Goal: Task Accomplishment & Management: Use online tool/utility

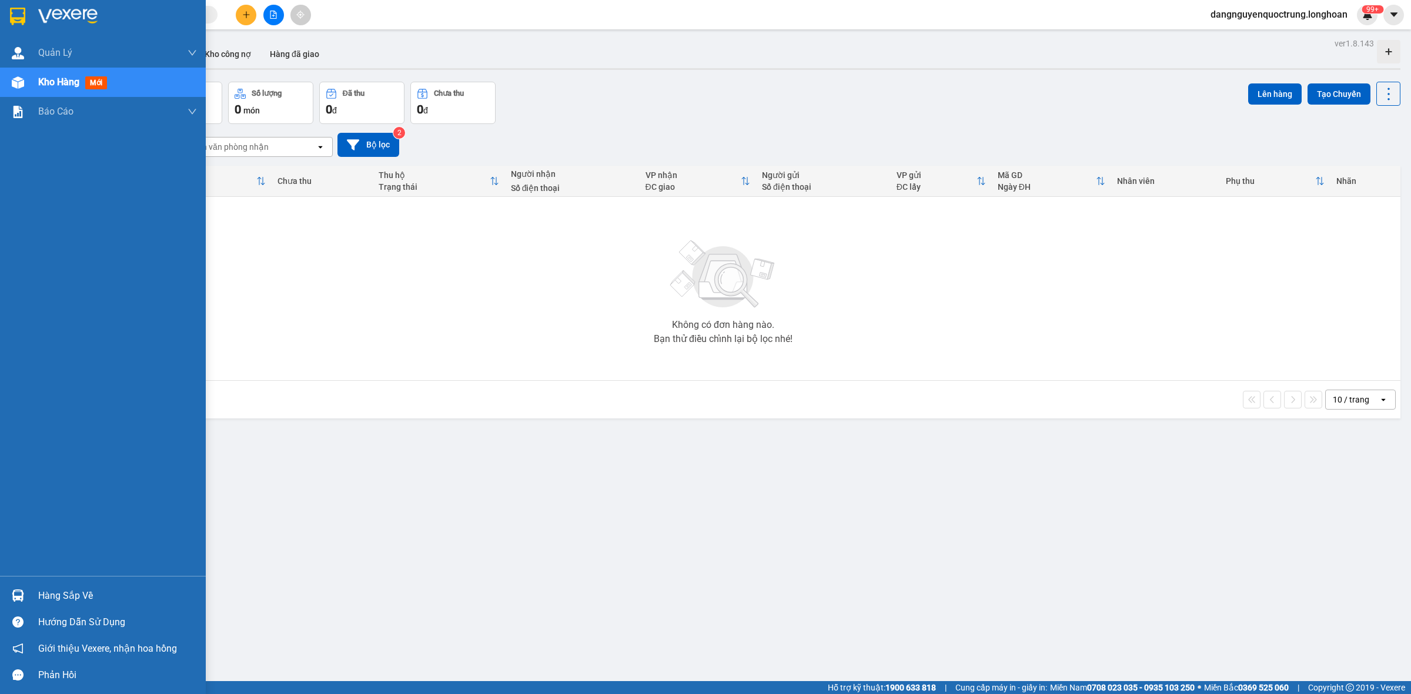
click at [15, 591] on img at bounding box center [18, 596] width 12 height 12
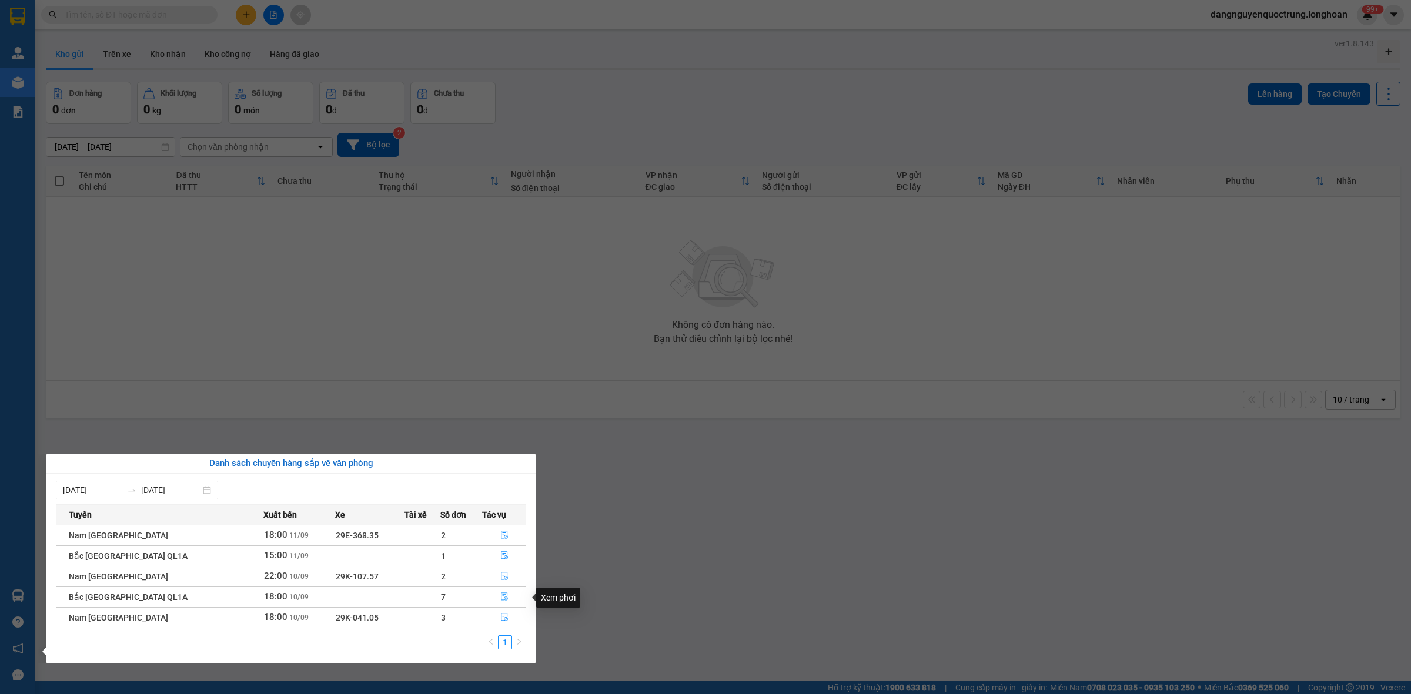
click at [501, 597] on icon "file-done" at bounding box center [504, 597] width 8 height 8
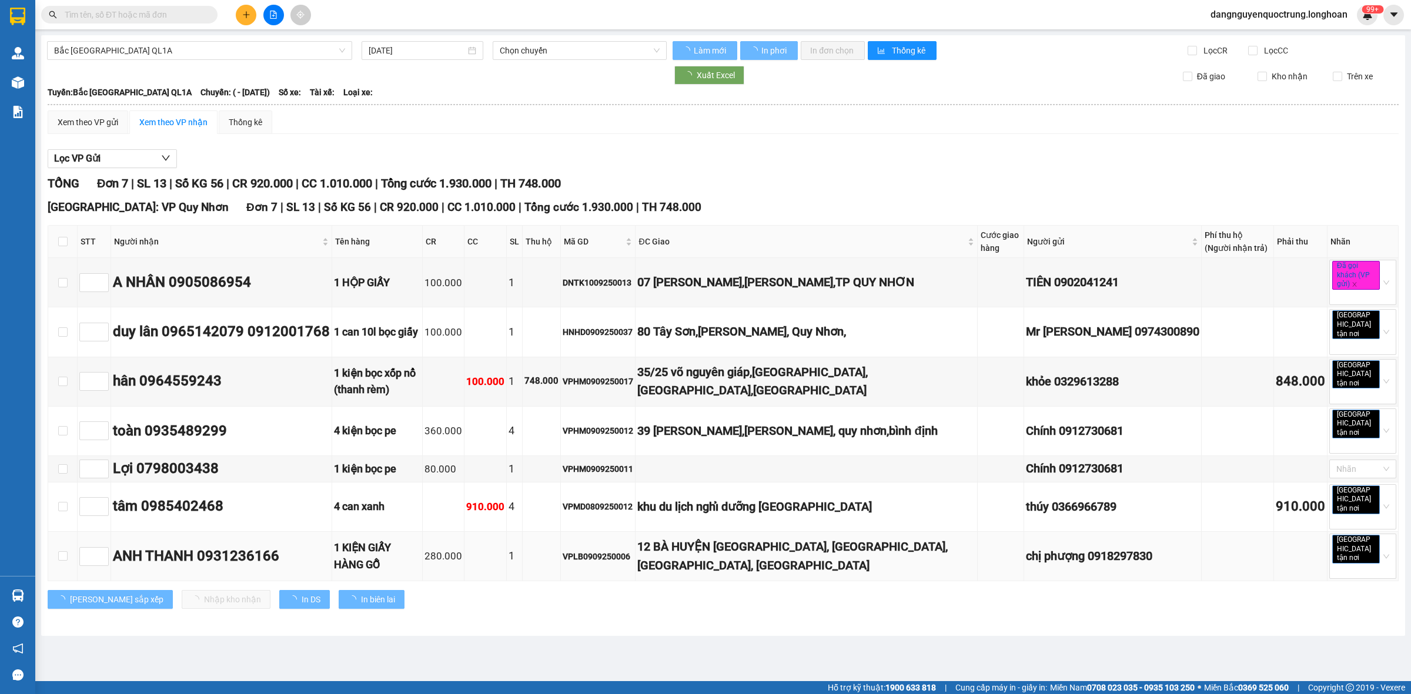
type input "10/09/2025"
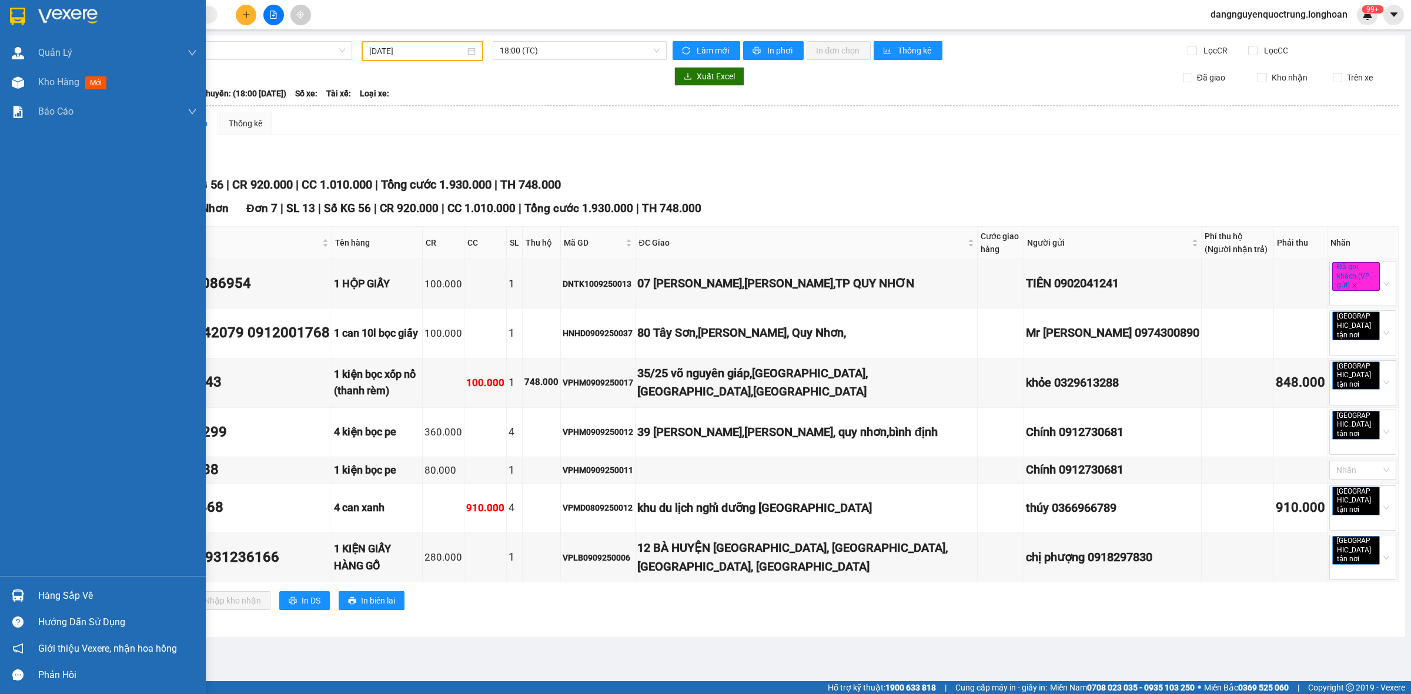
click at [29, 592] on div "Hàng sắp về" at bounding box center [103, 596] width 206 height 26
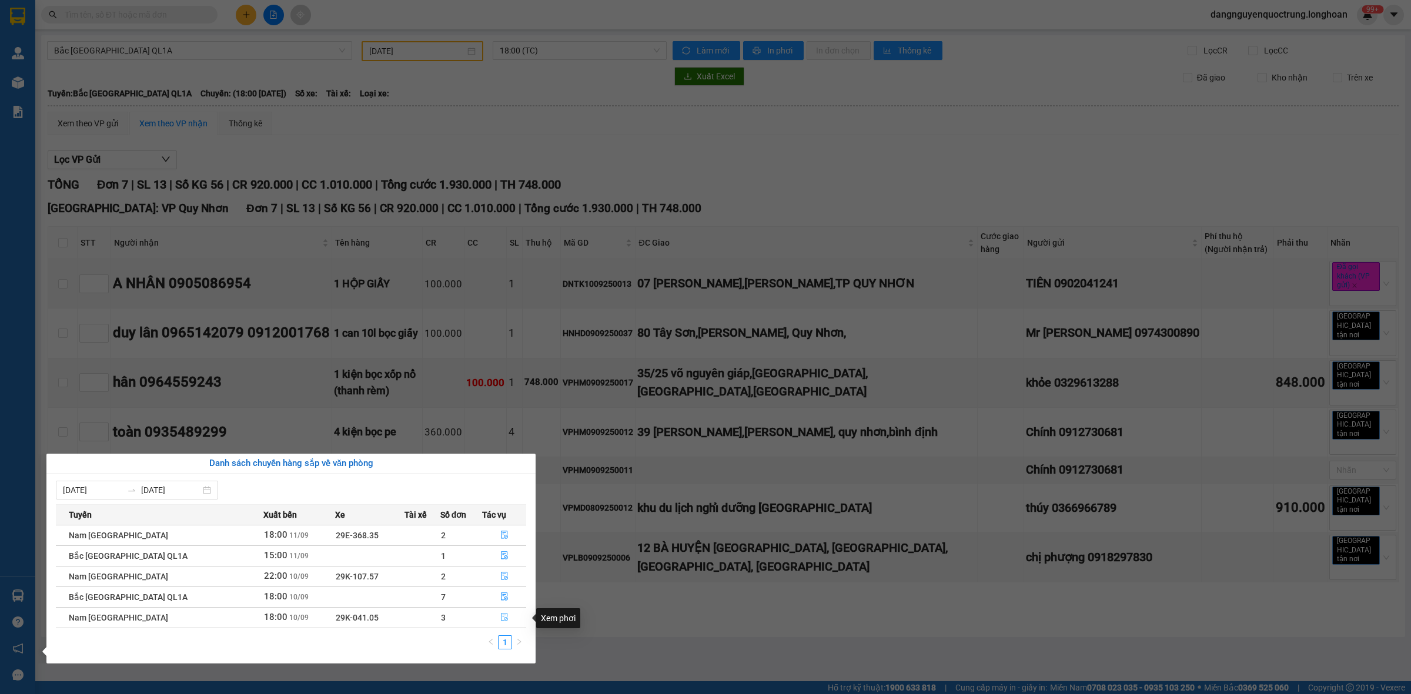
click at [500, 619] on icon "file-done" at bounding box center [504, 617] width 8 height 8
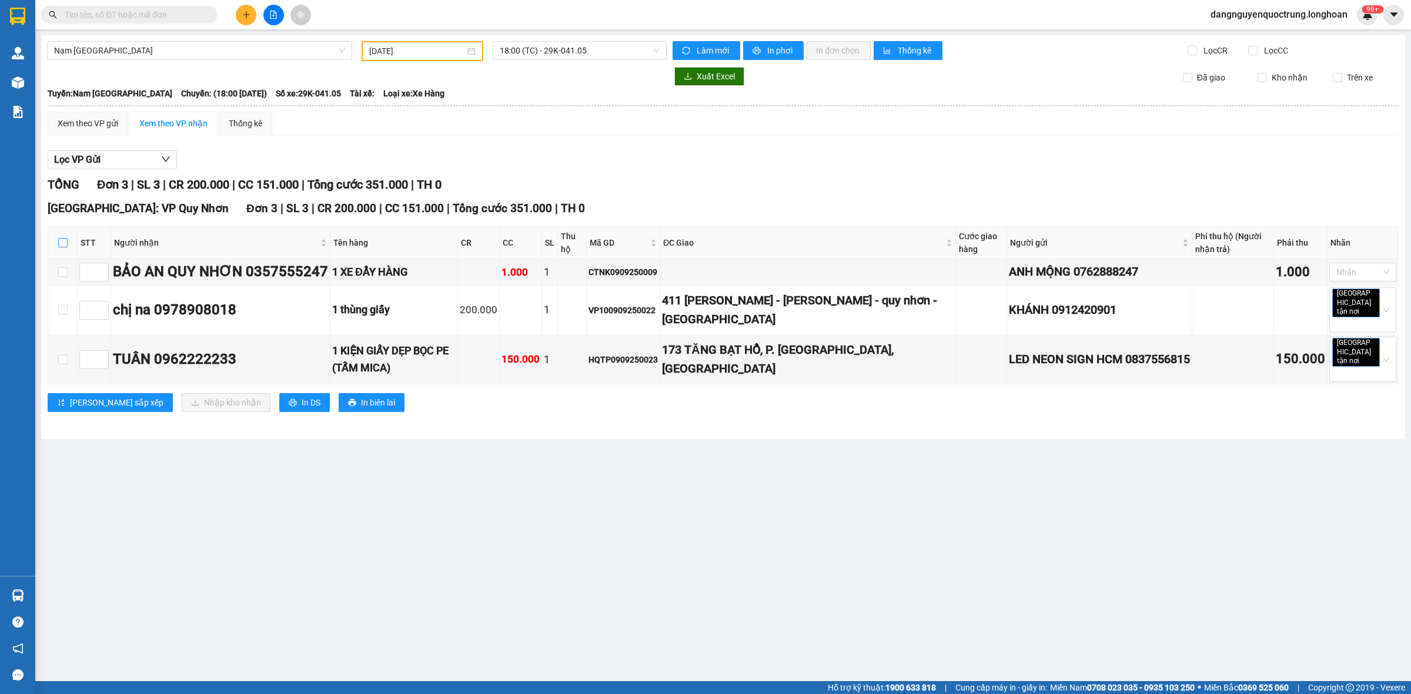
click at [63, 243] on input "checkbox" at bounding box center [62, 242] width 9 height 9
checkbox input "true"
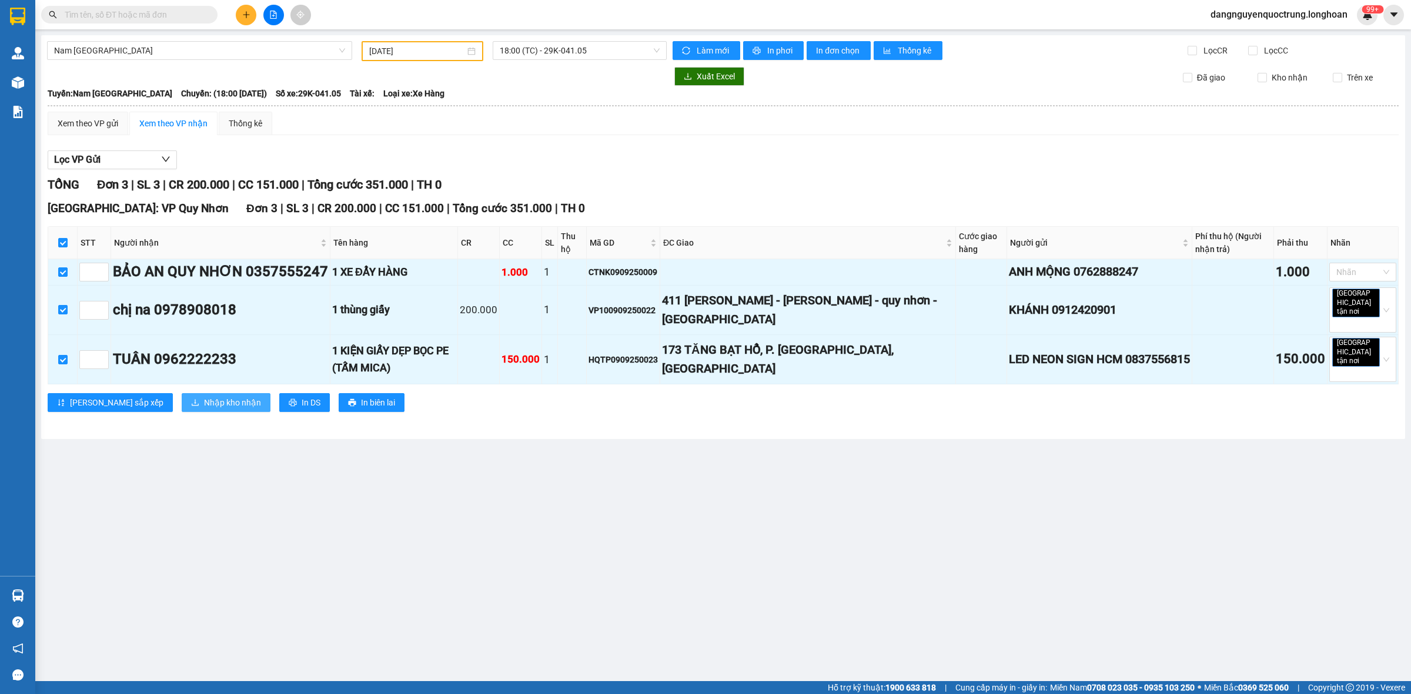
click at [204, 396] on span "Nhập kho nhận" at bounding box center [232, 402] width 57 height 13
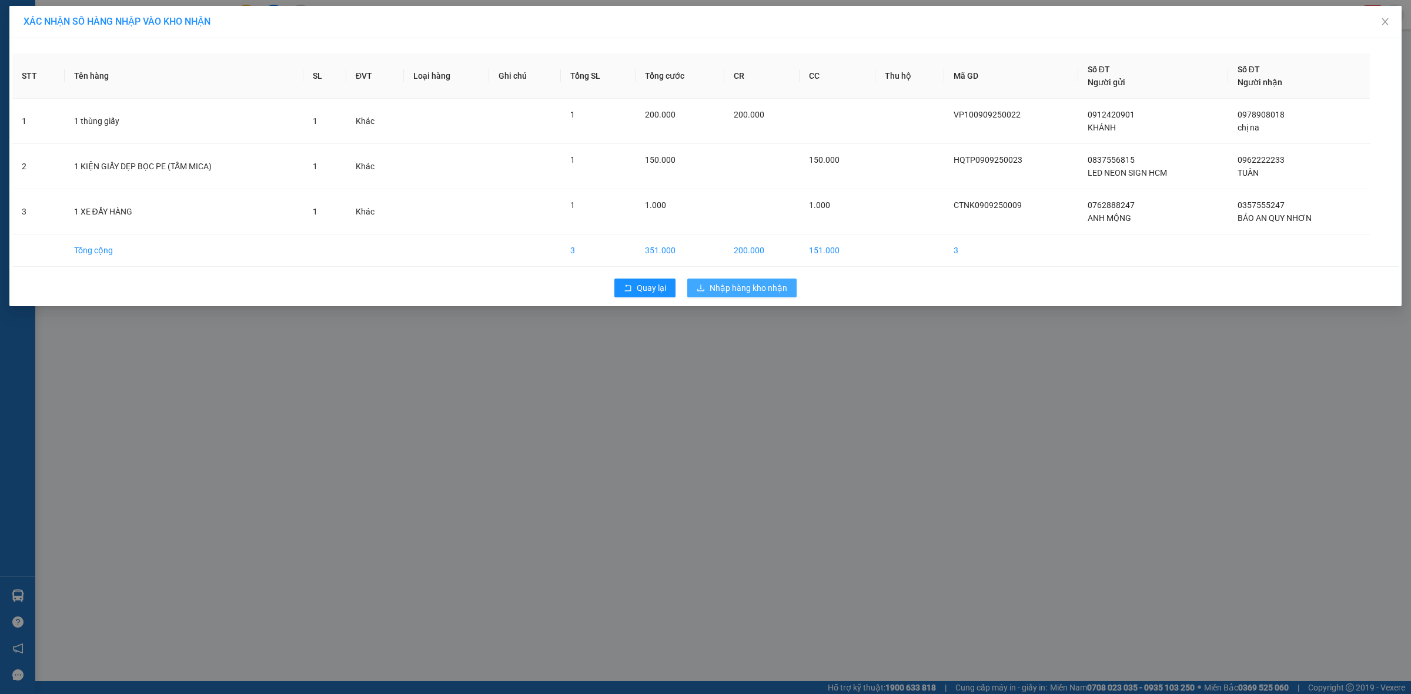
click at [752, 294] on span "Nhập hàng kho nhận" at bounding box center [748, 288] width 78 height 13
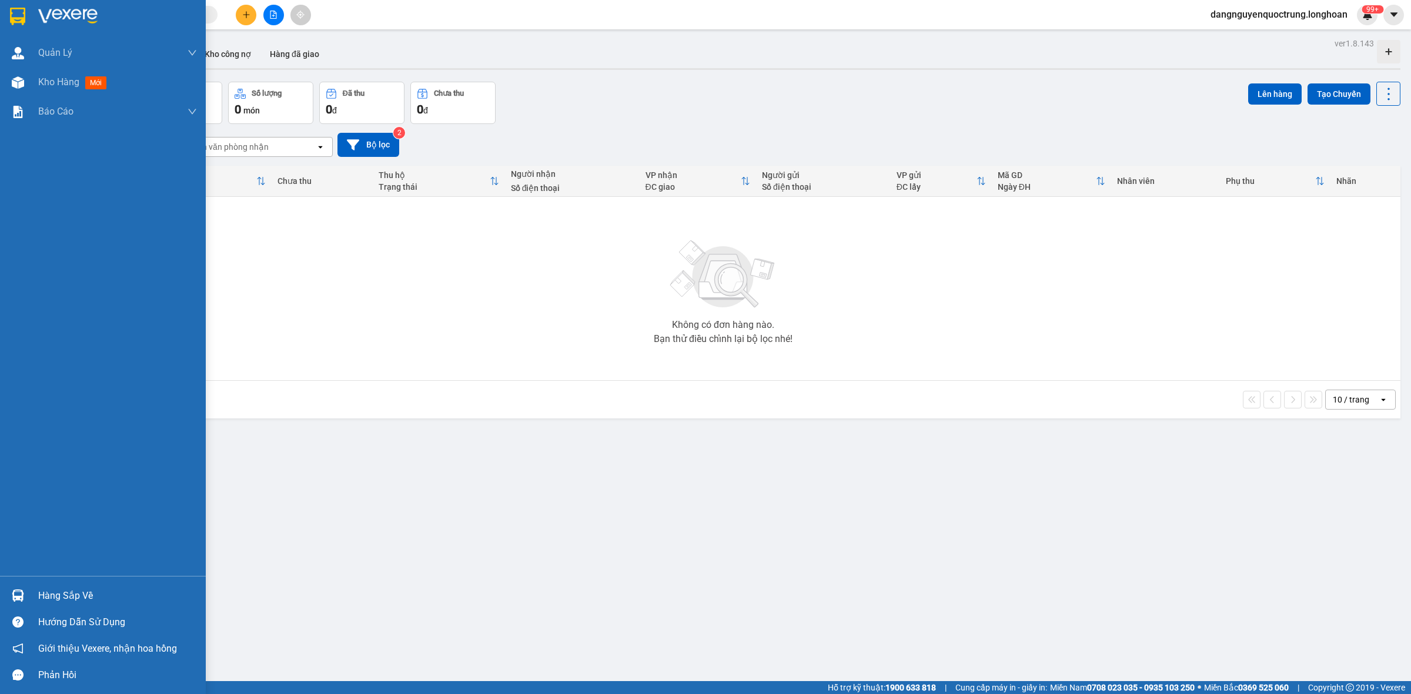
click at [24, 590] on img at bounding box center [18, 596] width 12 height 12
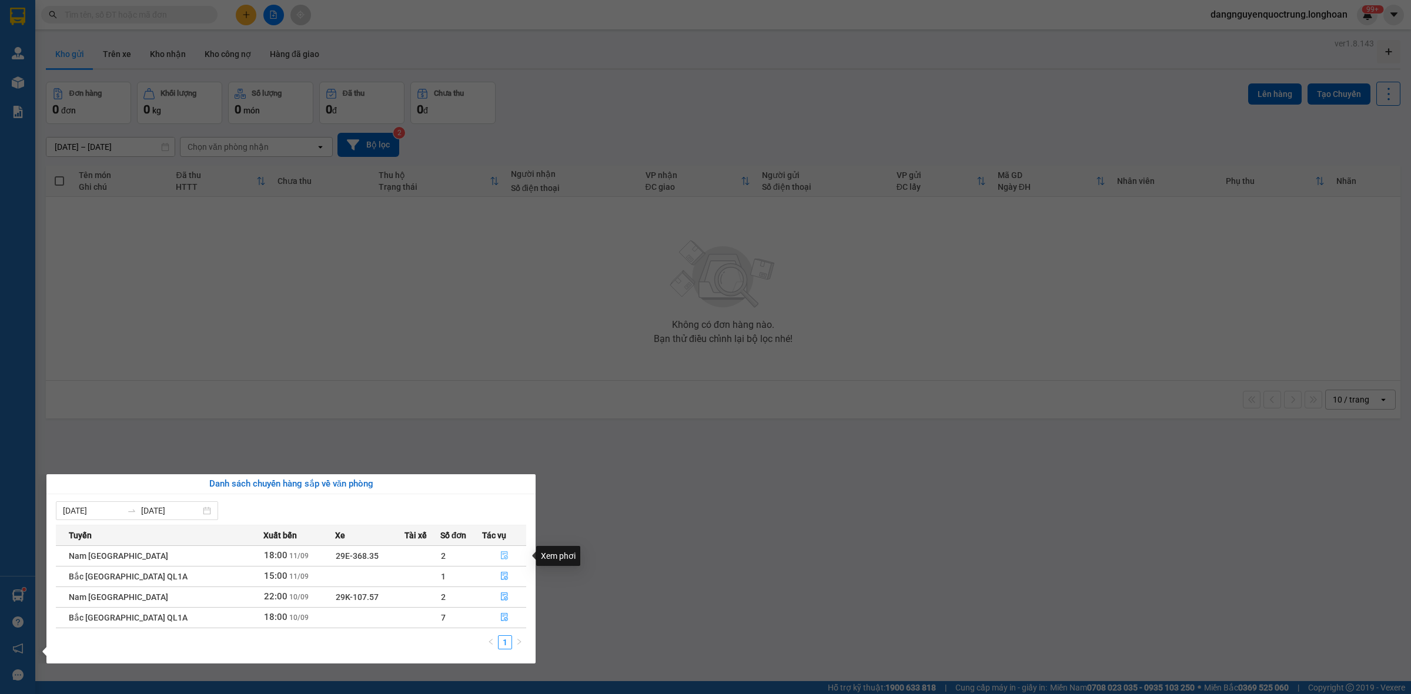
click at [500, 563] on button "button" at bounding box center [504, 556] width 43 height 19
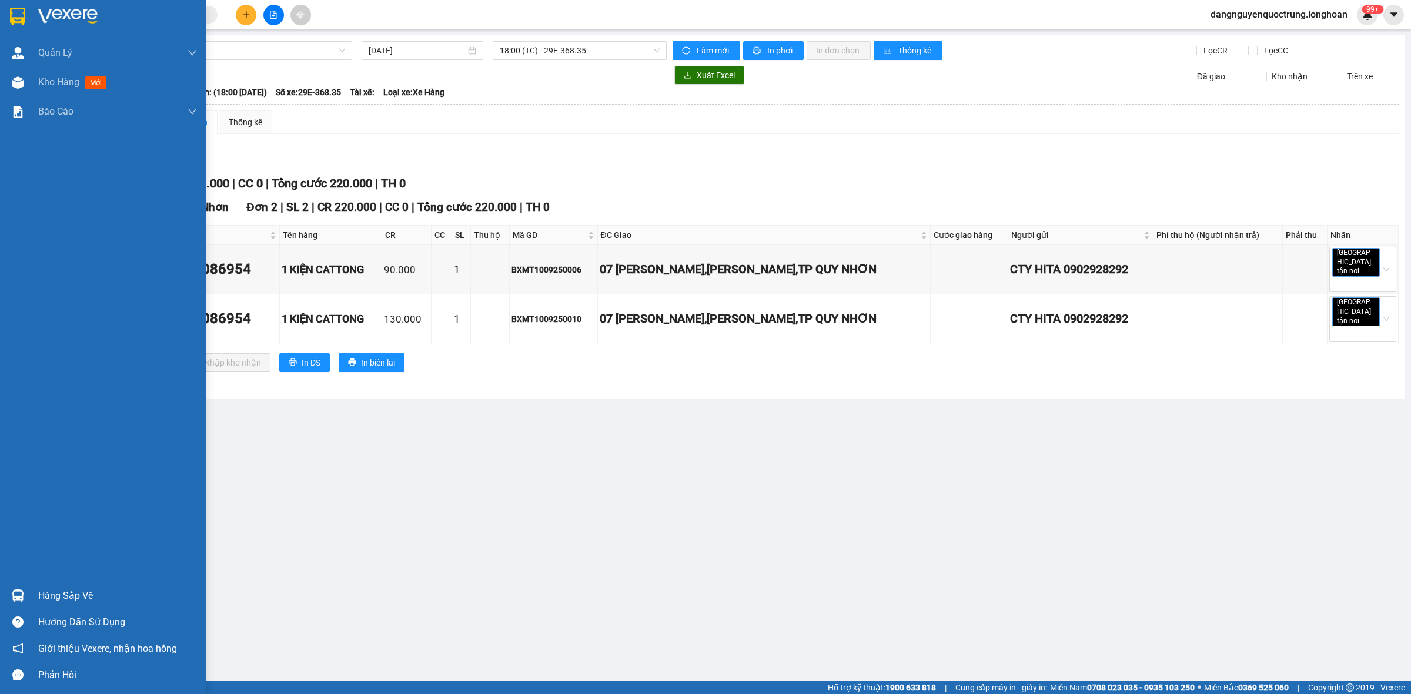
click at [21, 597] on img at bounding box center [18, 596] width 12 height 12
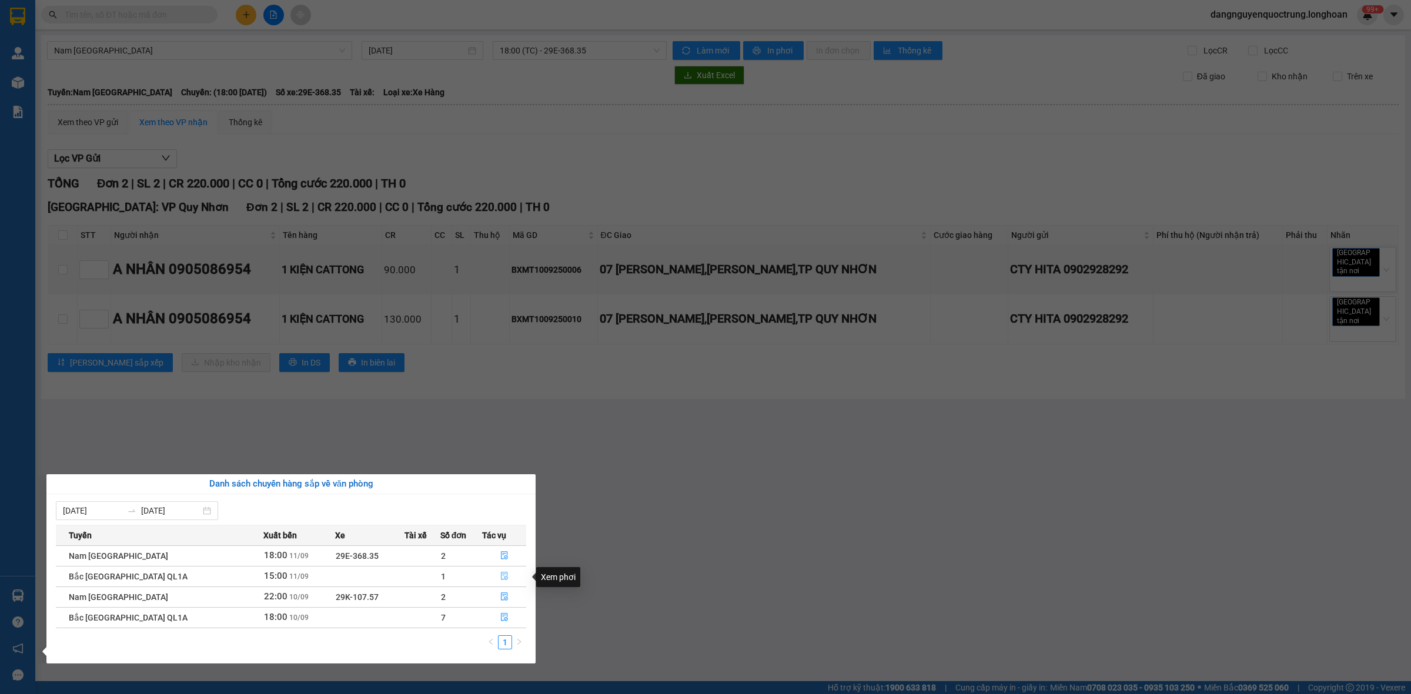
click at [500, 577] on icon "file-done" at bounding box center [504, 576] width 8 height 8
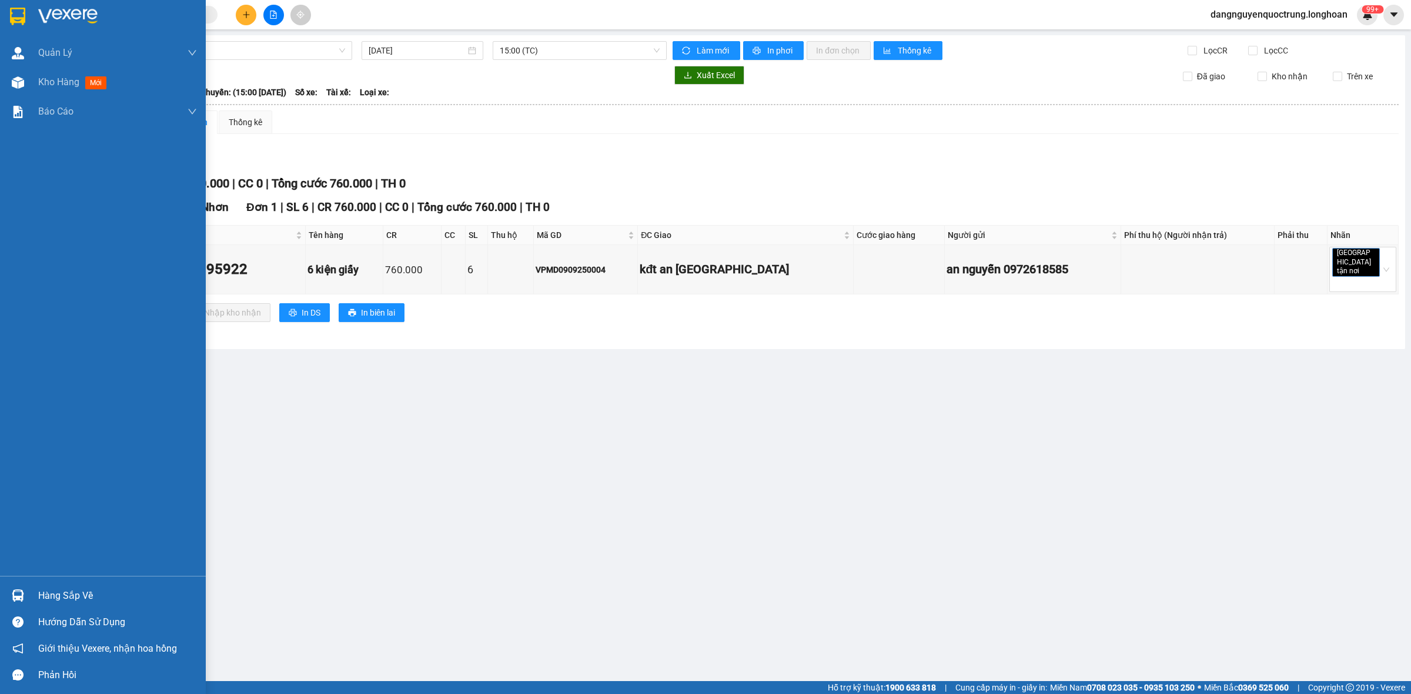
click at [15, 590] on img at bounding box center [18, 596] width 12 height 12
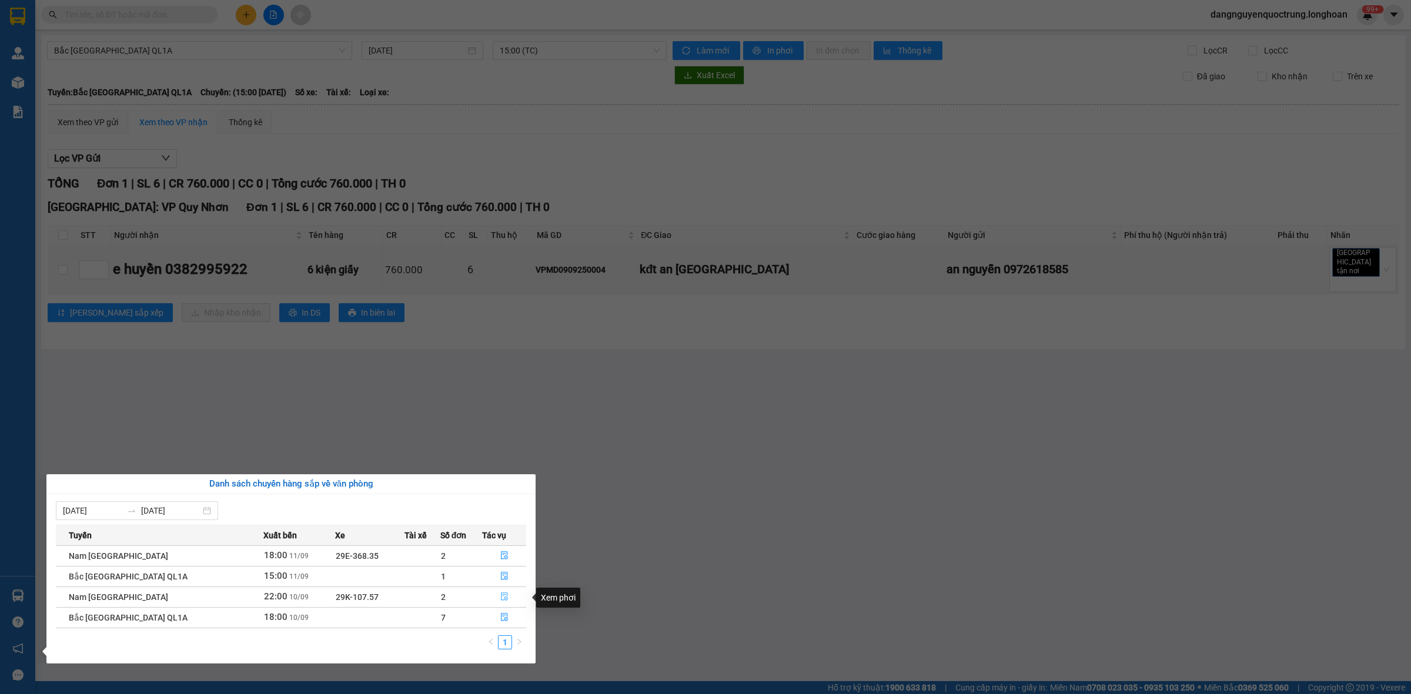
click at [500, 601] on icon "file-done" at bounding box center [504, 597] width 8 height 8
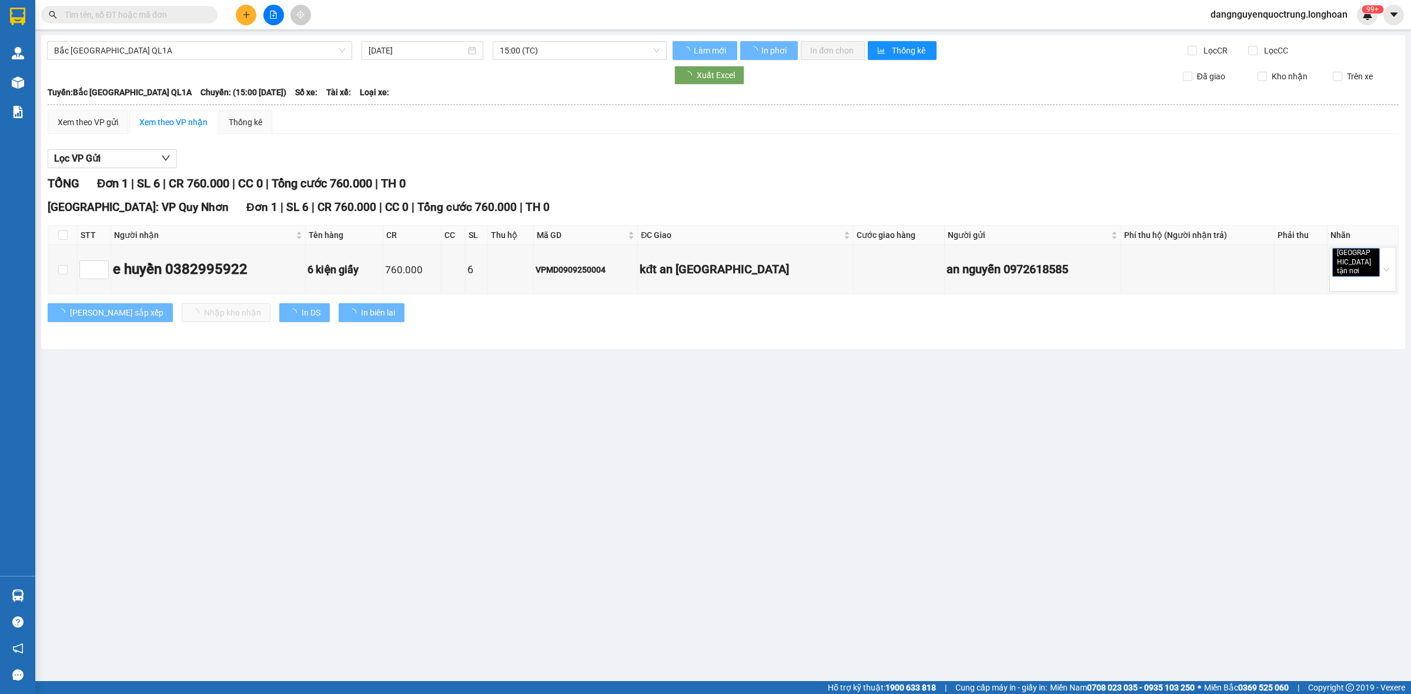
type input "10/09/2025"
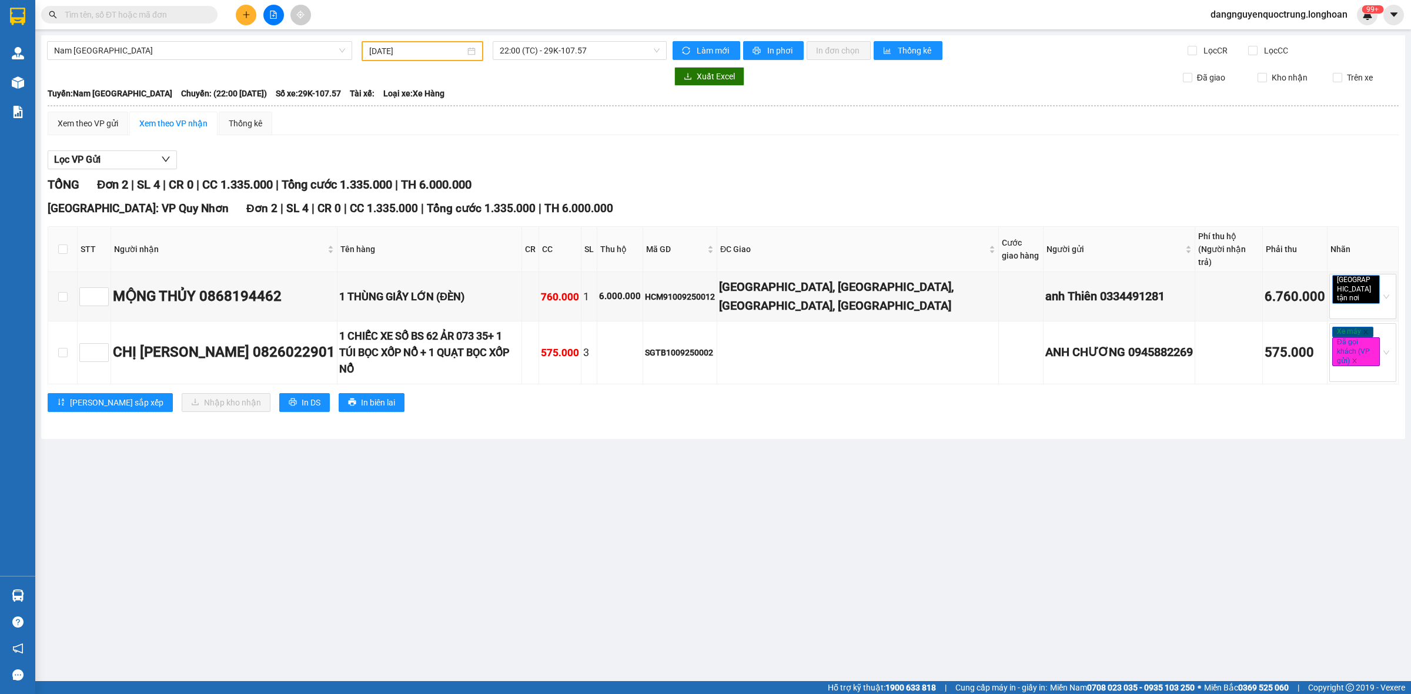
click at [484, 587] on main "Nam Trung Bắc QL1A 10/09/2025 22:00 (TC) - 29K-107.57 Làm mới In phơi In đơn ch…" at bounding box center [705, 340] width 1411 height 681
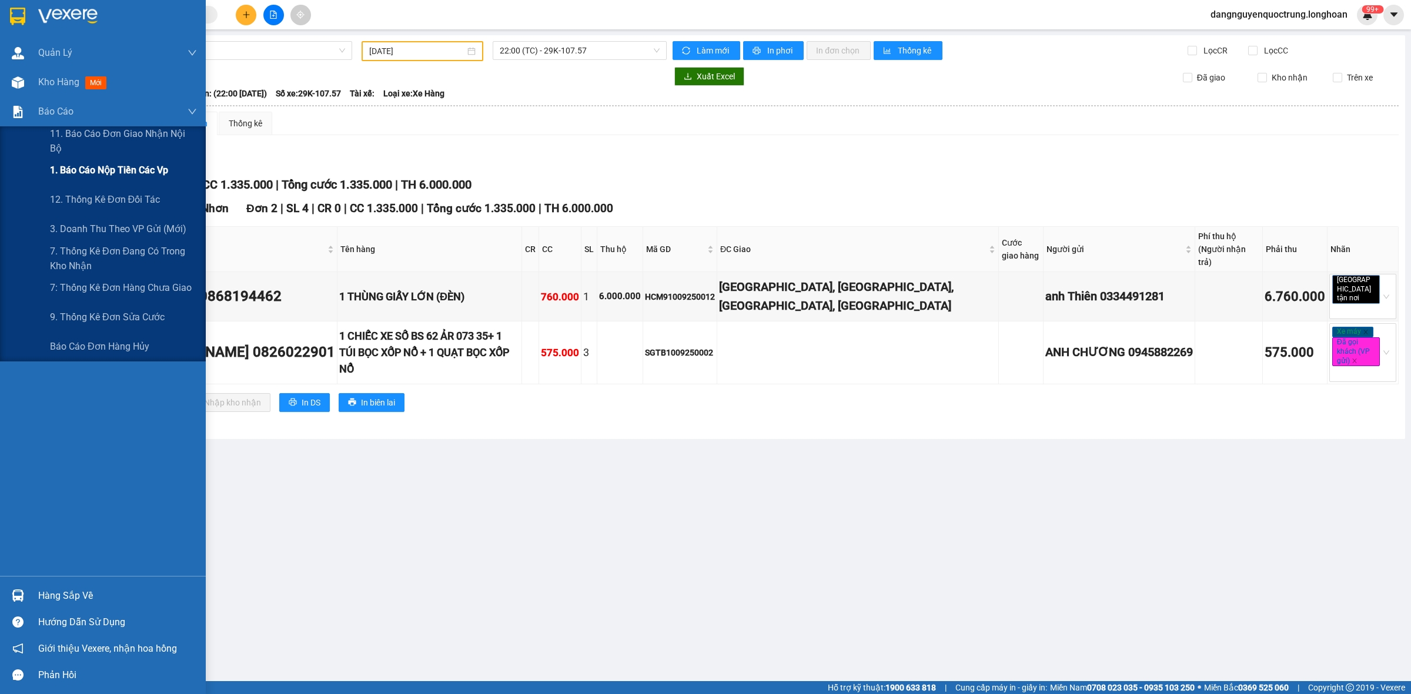
click at [103, 168] on span "1. Báo cáo nộp tiền các vp" at bounding box center [109, 170] width 118 height 15
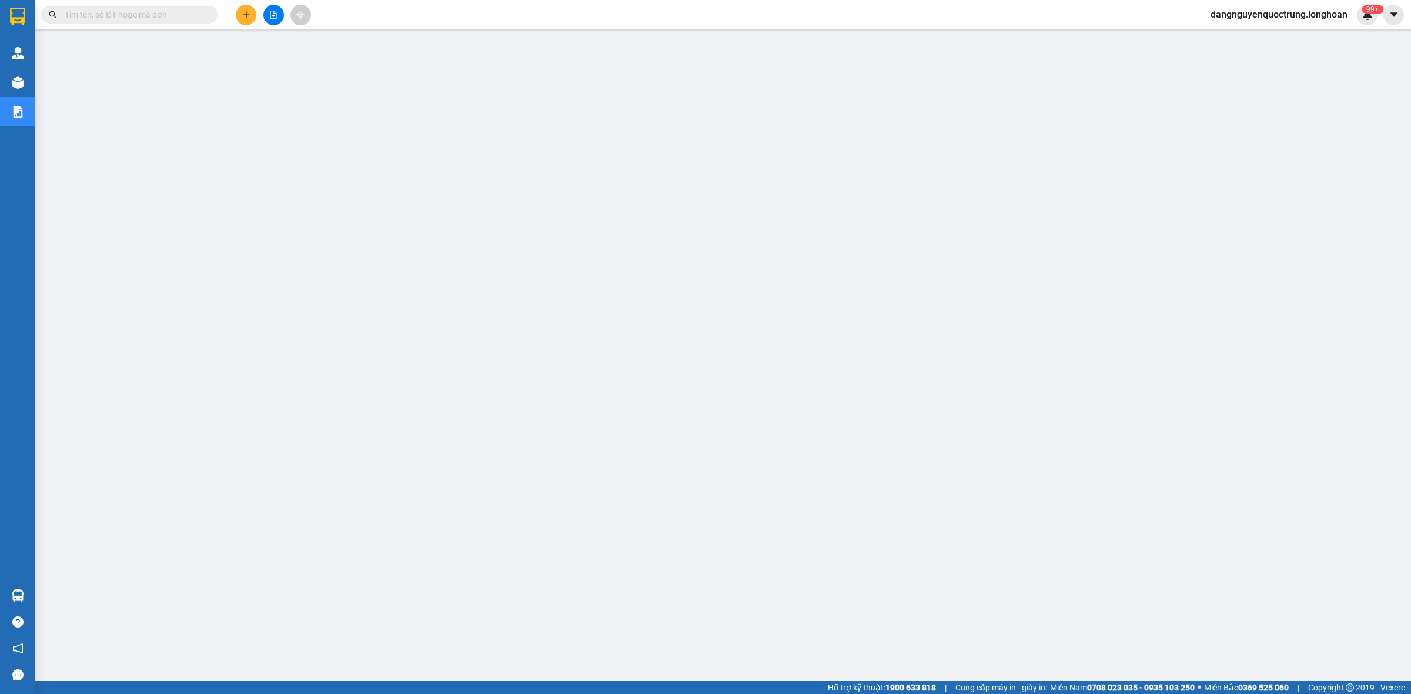
click at [115, 16] on input "text" at bounding box center [134, 14] width 139 height 13
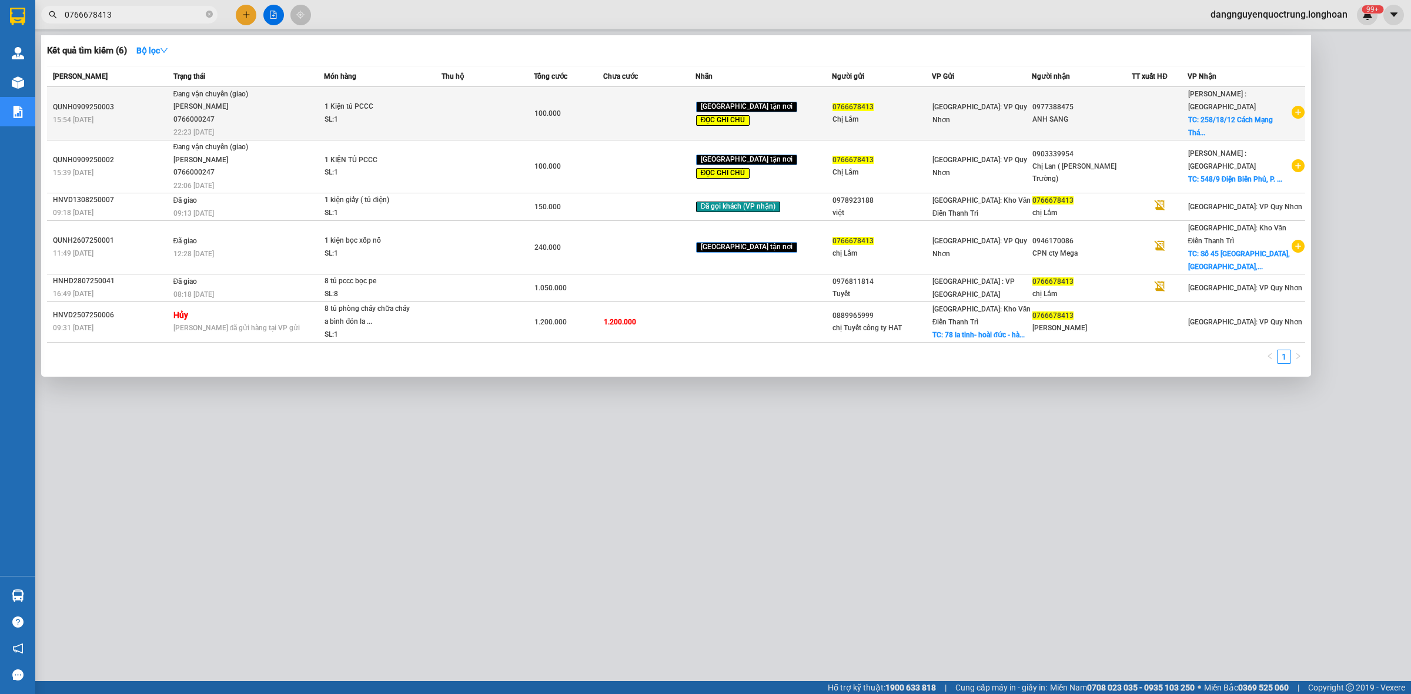
type input "0766678413"
click at [401, 118] on div "SL: 1" at bounding box center [368, 119] width 88 height 13
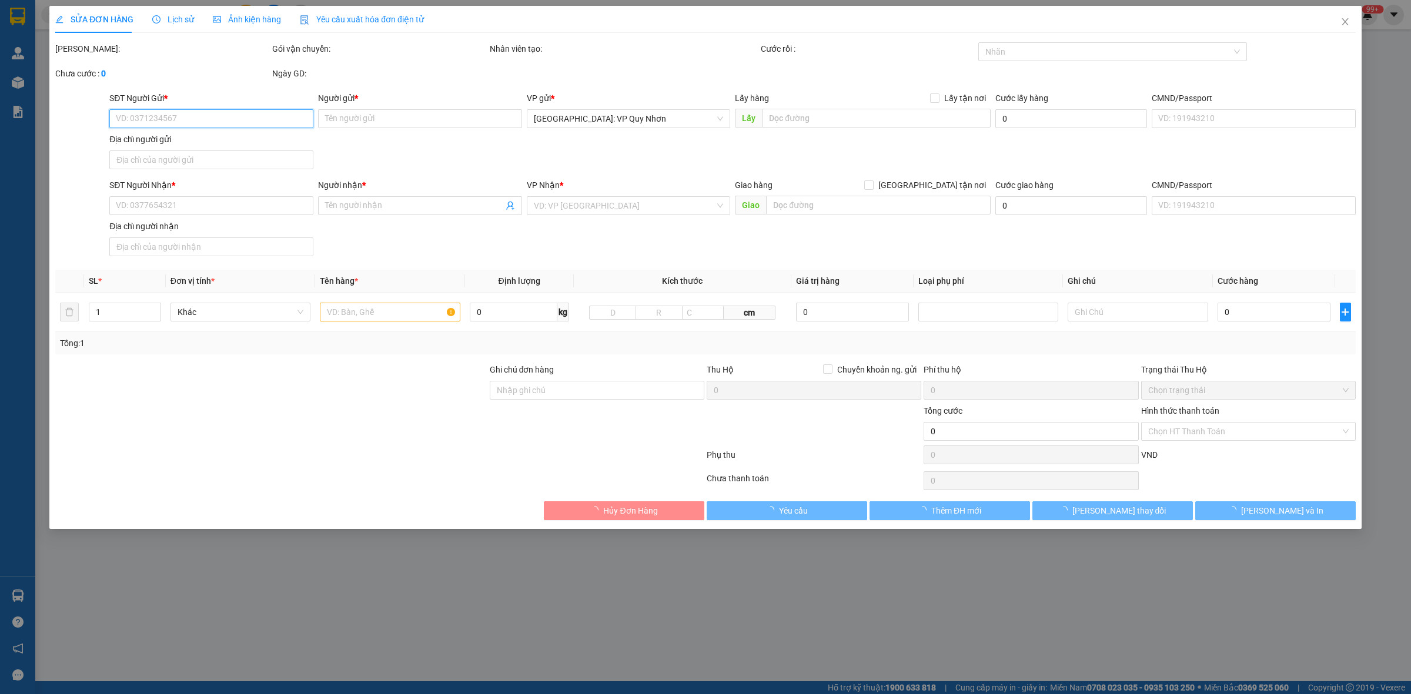
type input "0766678413"
type input "Chị Lắm"
type input "0977388475"
type input "ANH SANG"
checkbox input "true"
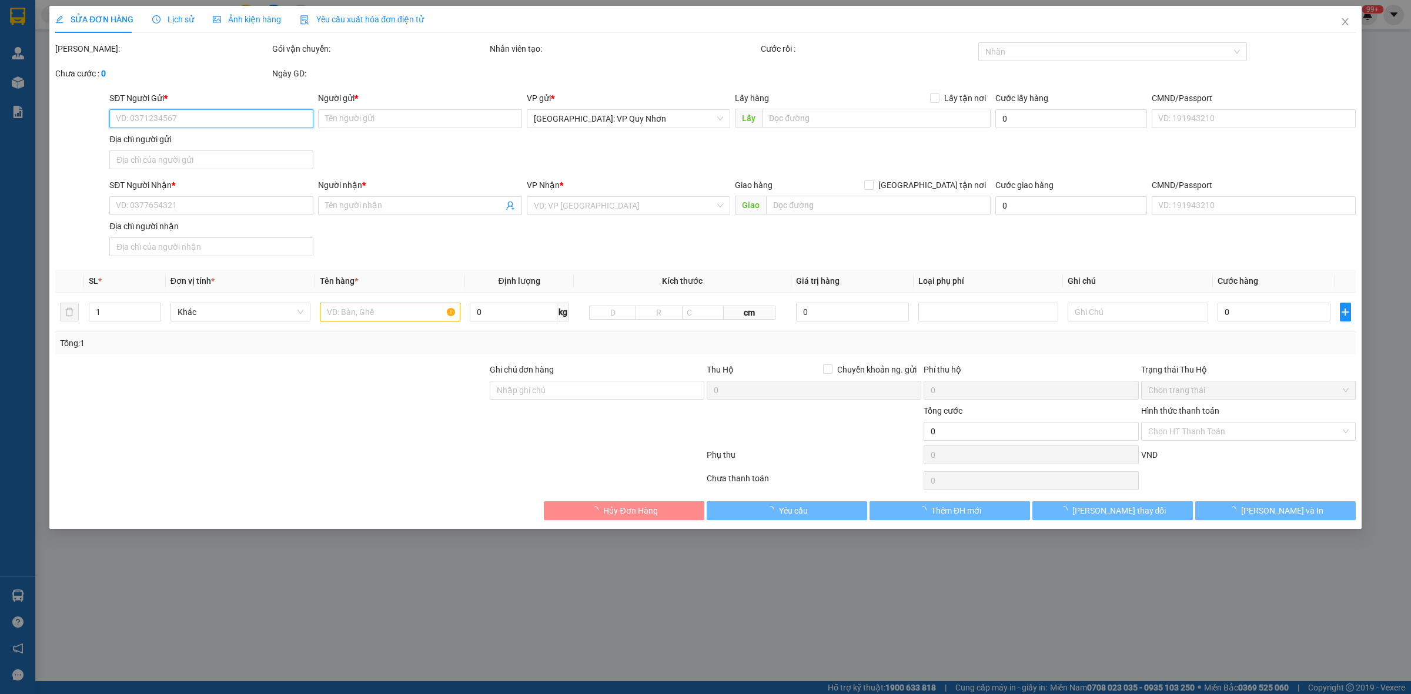
type input "258/18/12 Cách Mạng Tháng 8, P.10, Quận 3, TP.HCM"
type input "NHẬN NGUYÊN ĐAI, NGUYÊN KIỆN, ĐỔ VỠ KO ĐỀN"
type input "100.000"
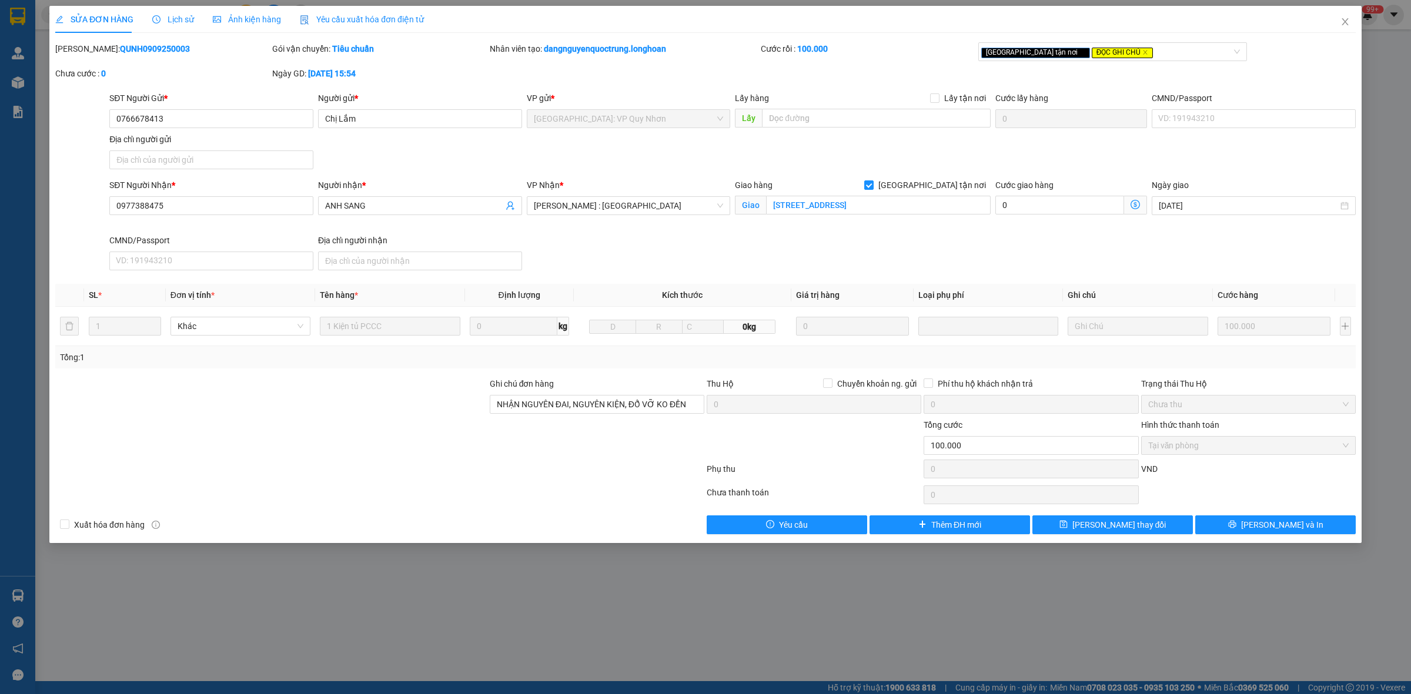
click at [173, 24] on span "Lịch sử" at bounding box center [173, 19] width 42 height 9
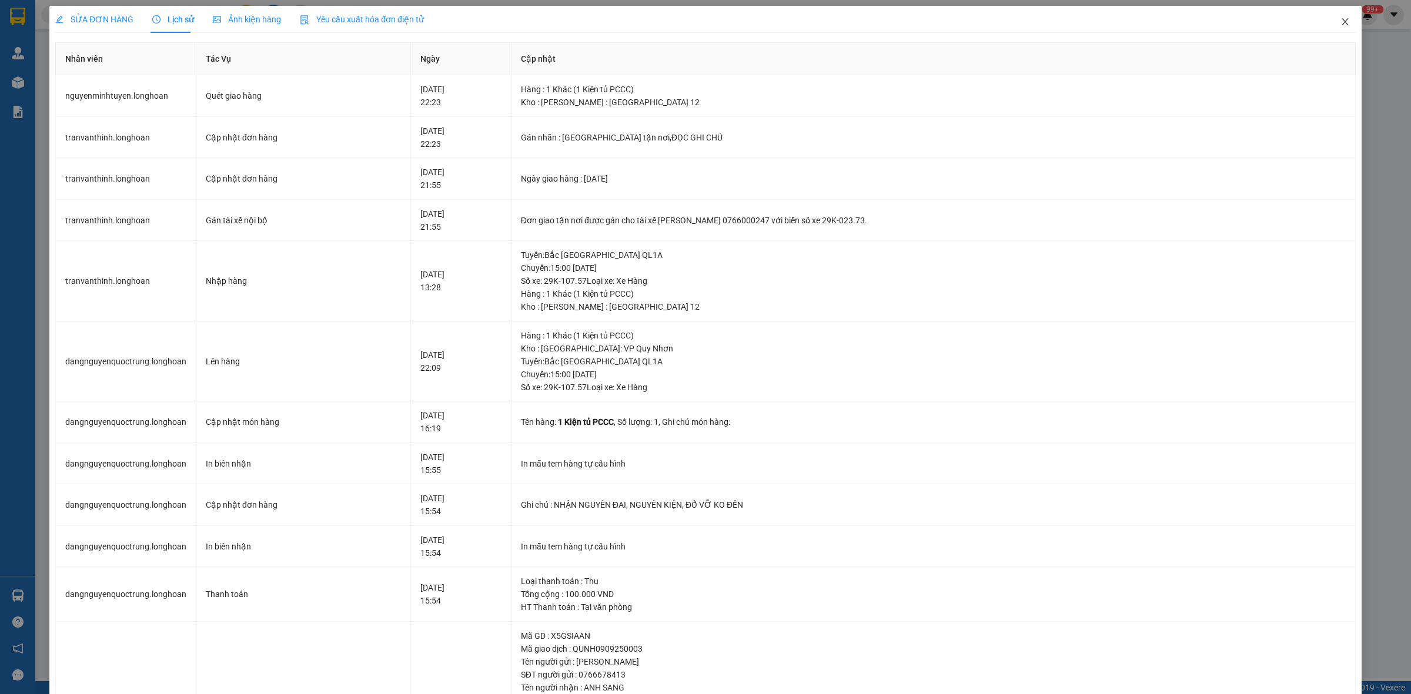
click at [1343, 19] on span "Close" at bounding box center [1344, 22] width 33 height 33
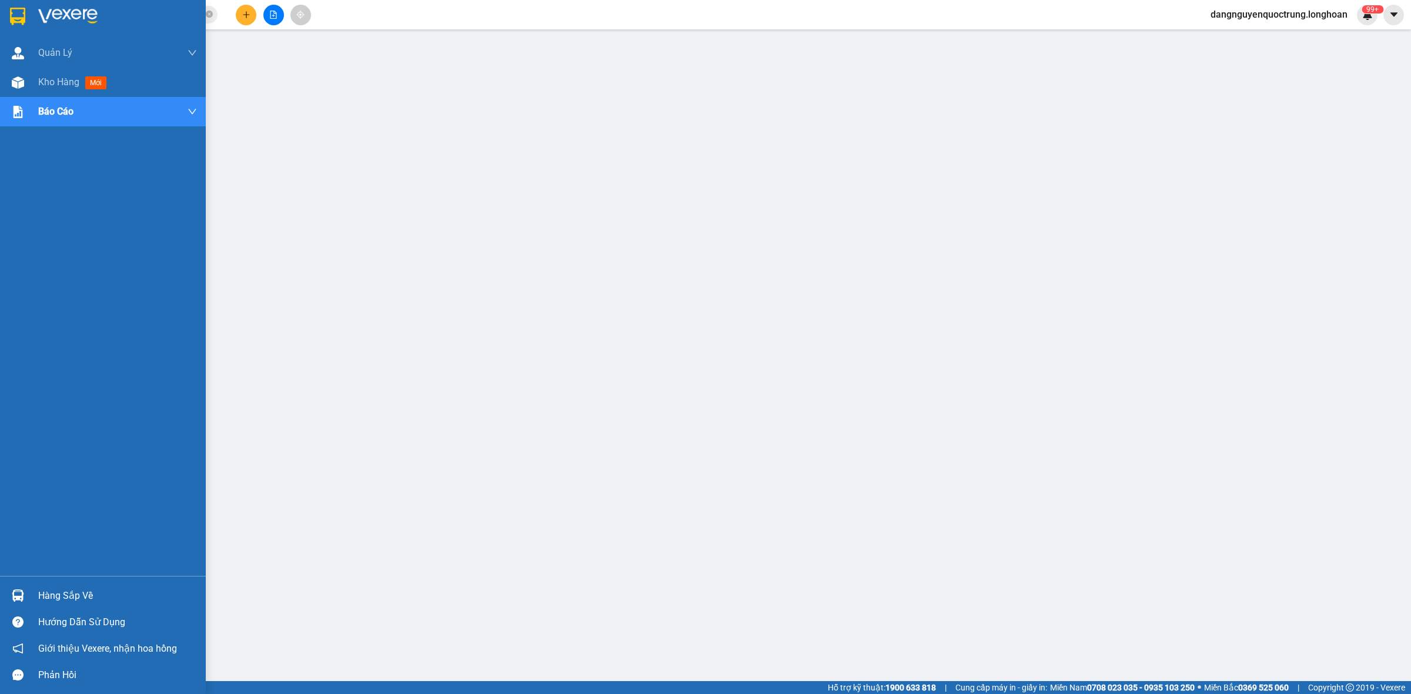
click at [0, 8] on div at bounding box center [103, 19] width 206 height 38
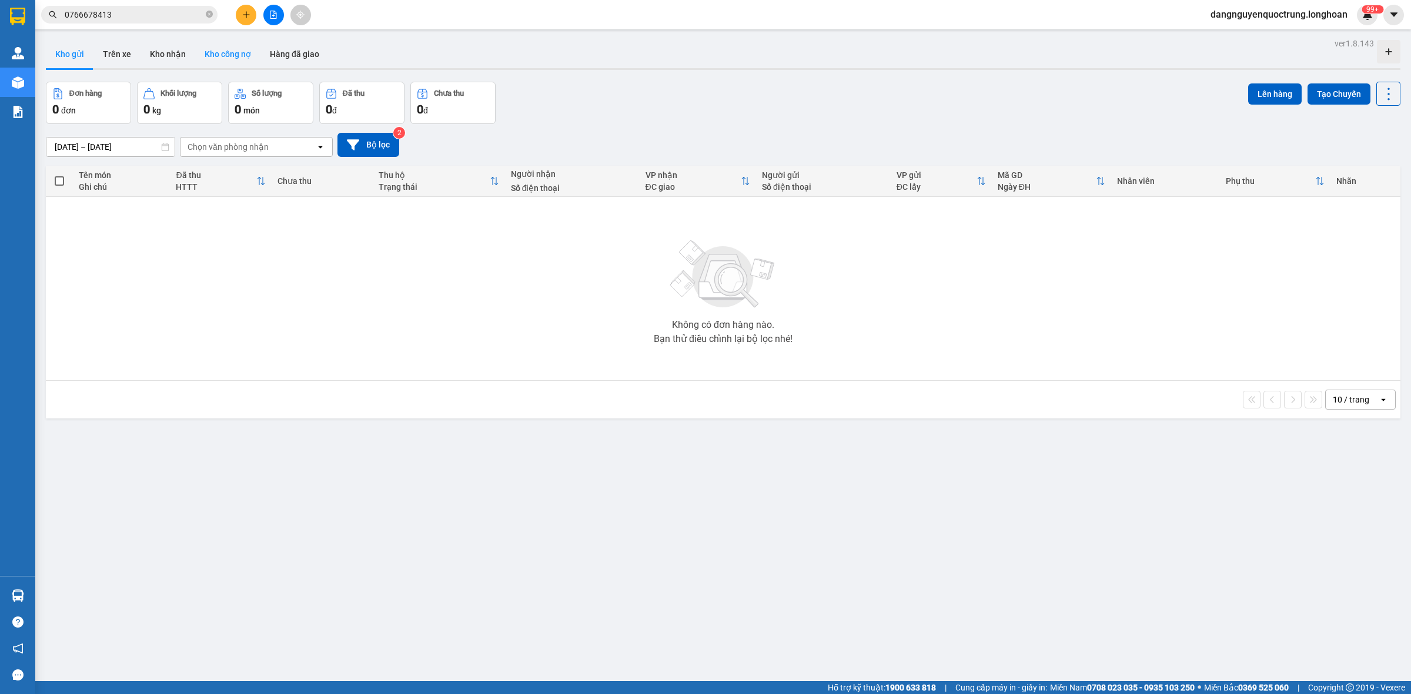
click at [198, 53] on button "Kho công nợ" at bounding box center [227, 54] width 65 height 28
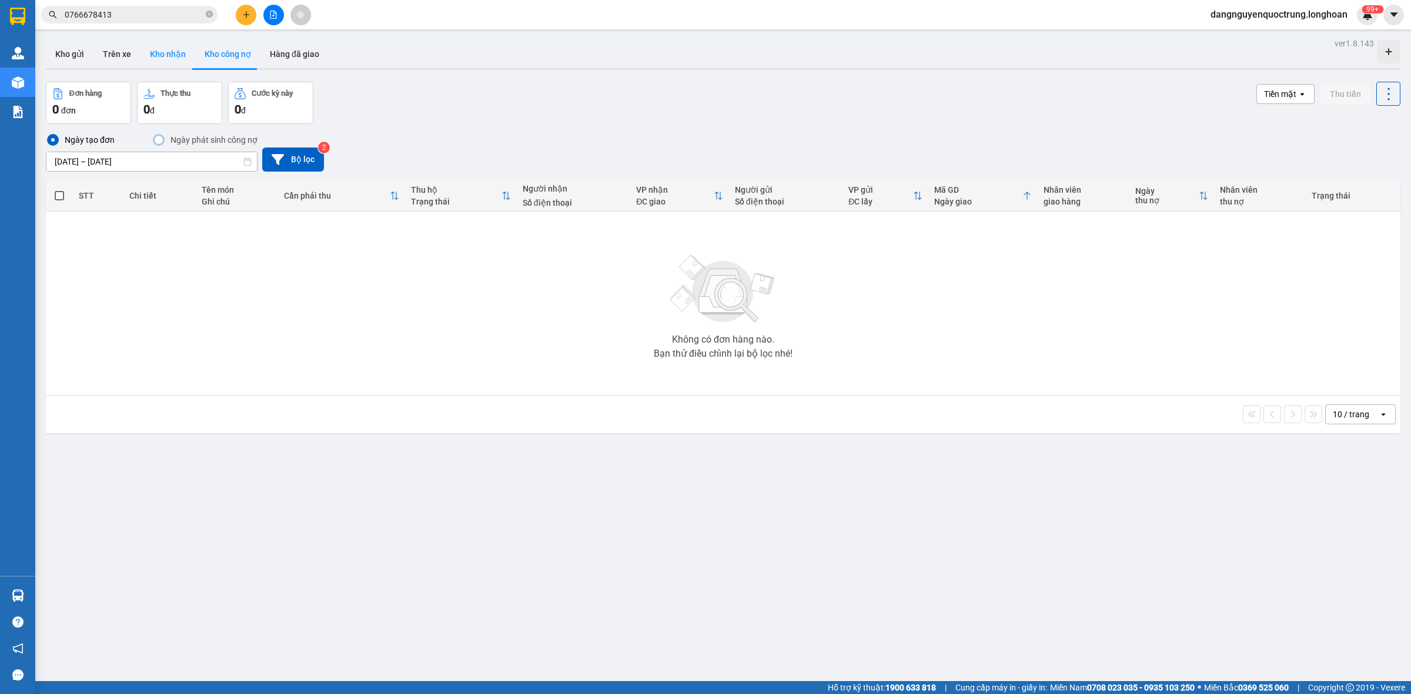
click at [166, 59] on button "Kho nhận" at bounding box center [167, 54] width 55 height 28
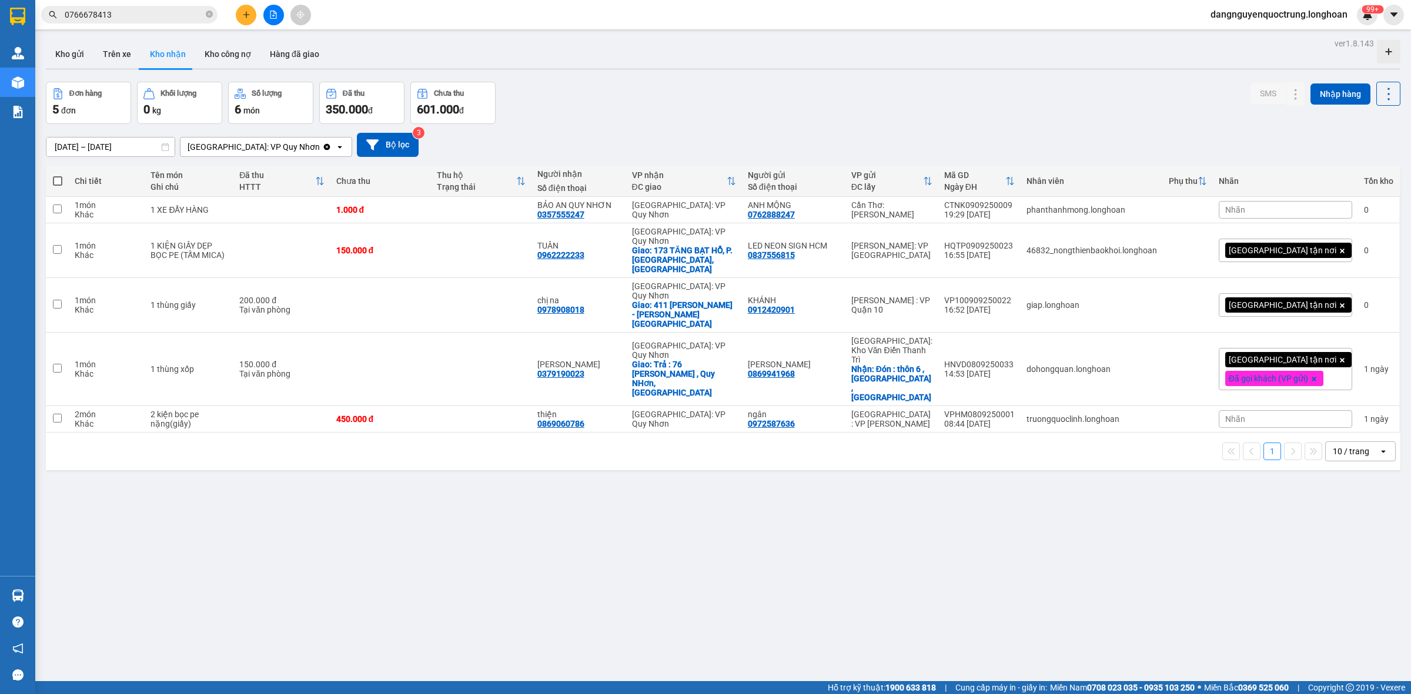
click at [727, 182] on div "ĐC giao" at bounding box center [679, 186] width 95 height 9
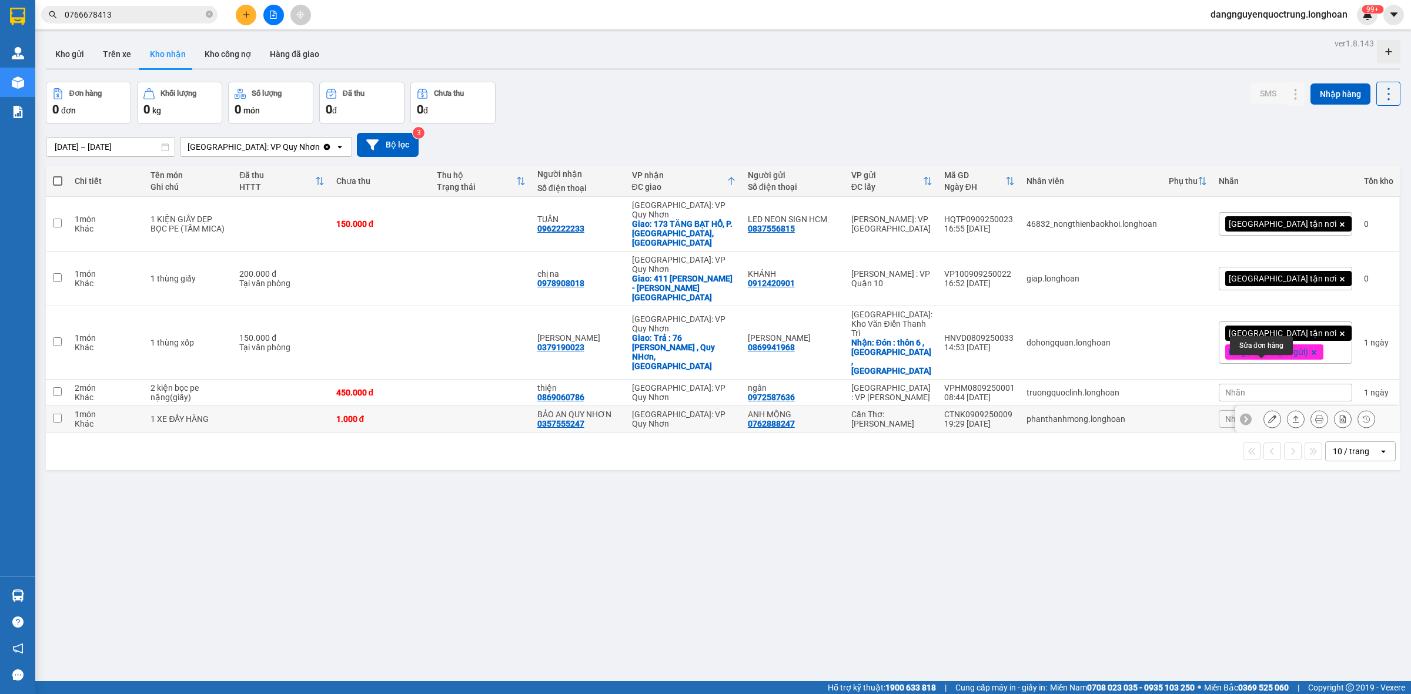
click at [1266, 409] on button at bounding box center [1272, 419] width 16 height 21
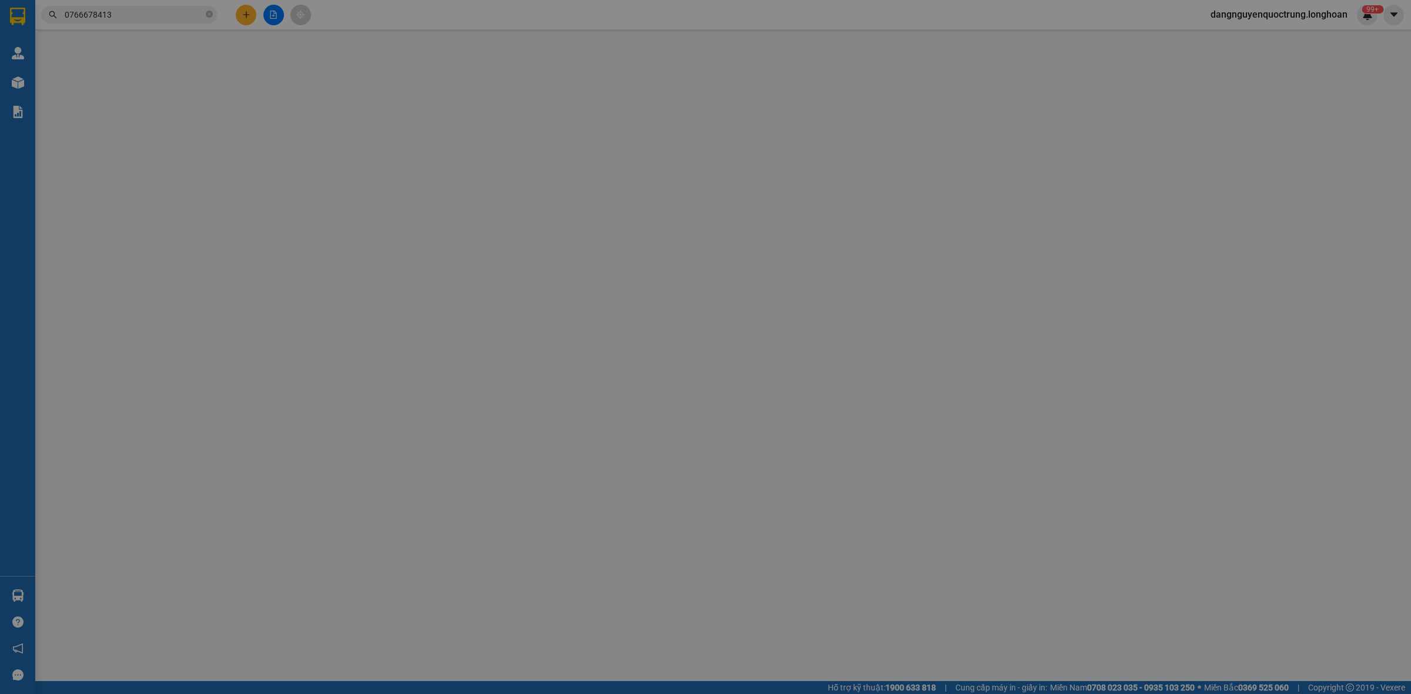
type input "0762888247"
type input "ANH MỘNG"
type input "0357555247"
type input "BẢO AN QUY NHƠN"
type input "1.000"
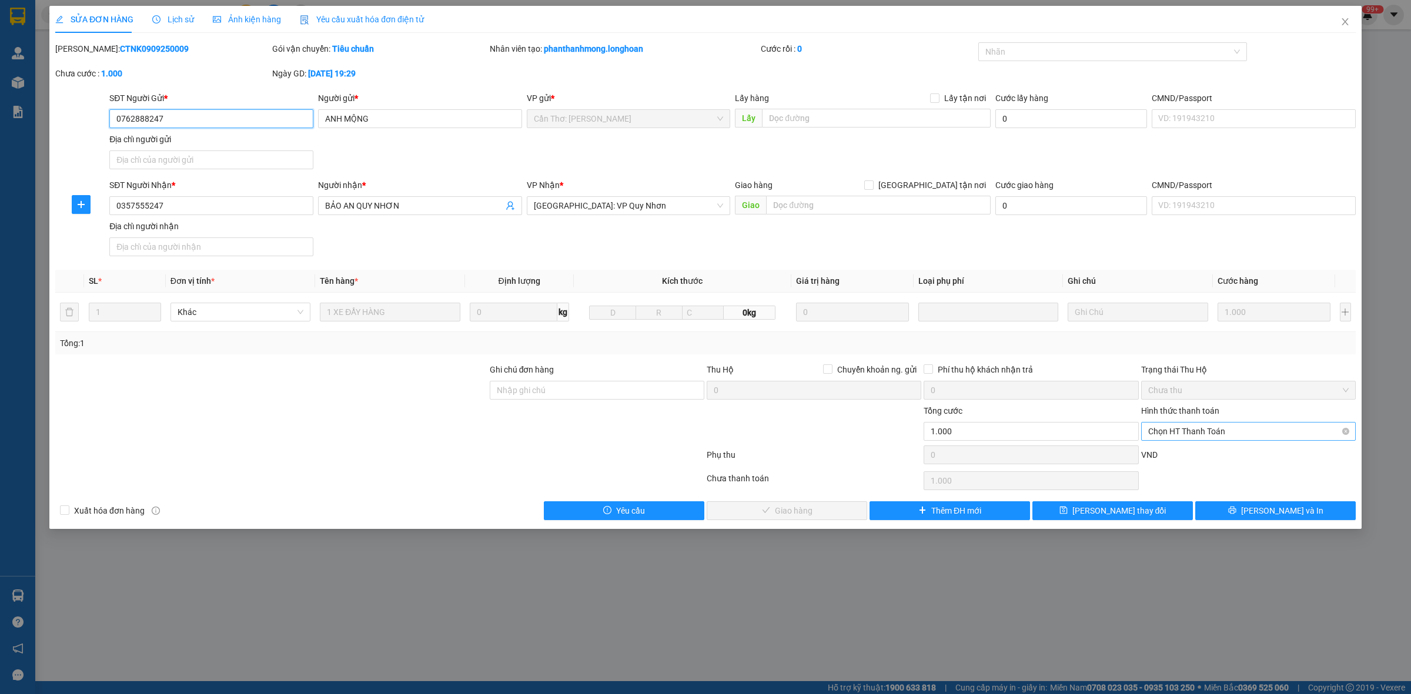
click at [1181, 439] on span "Chọn HT Thanh Toán" at bounding box center [1248, 432] width 200 height 18
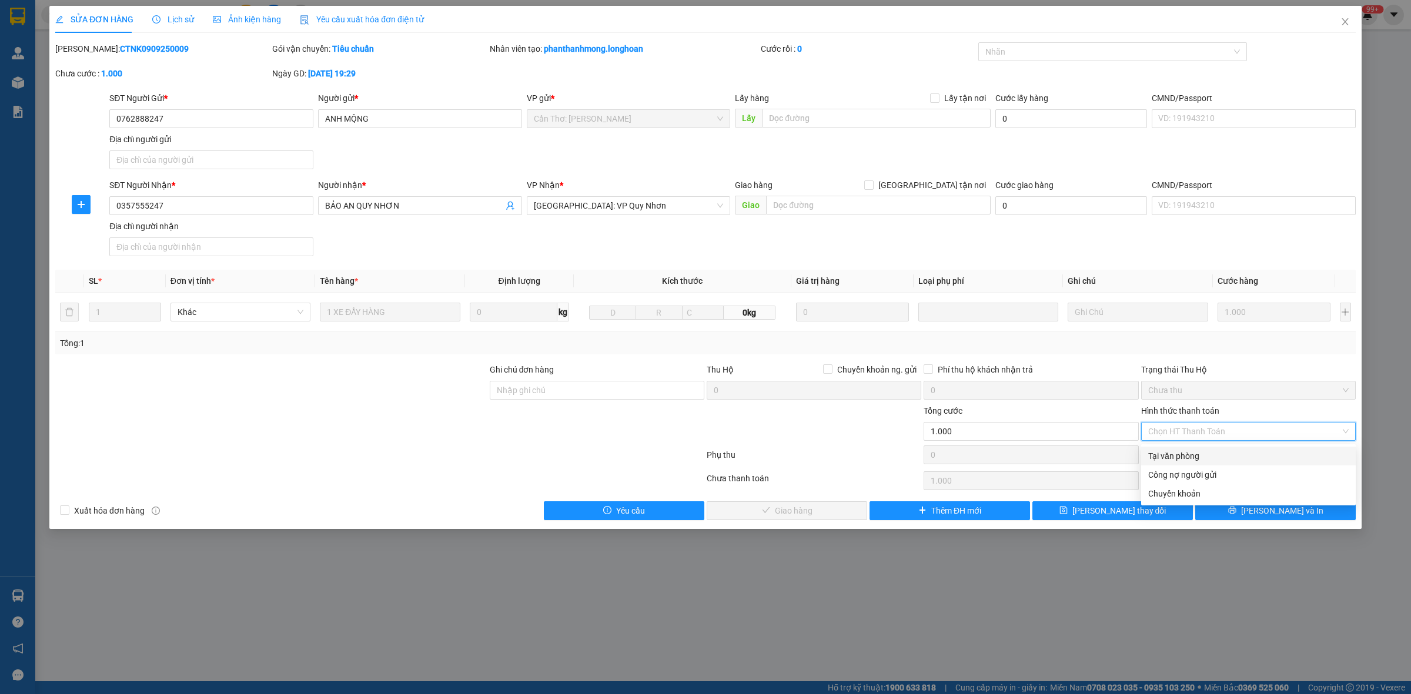
click at [1176, 453] on div "Tại văn phòng" at bounding box center [1248, 456] width 200 height 13
type input "0"
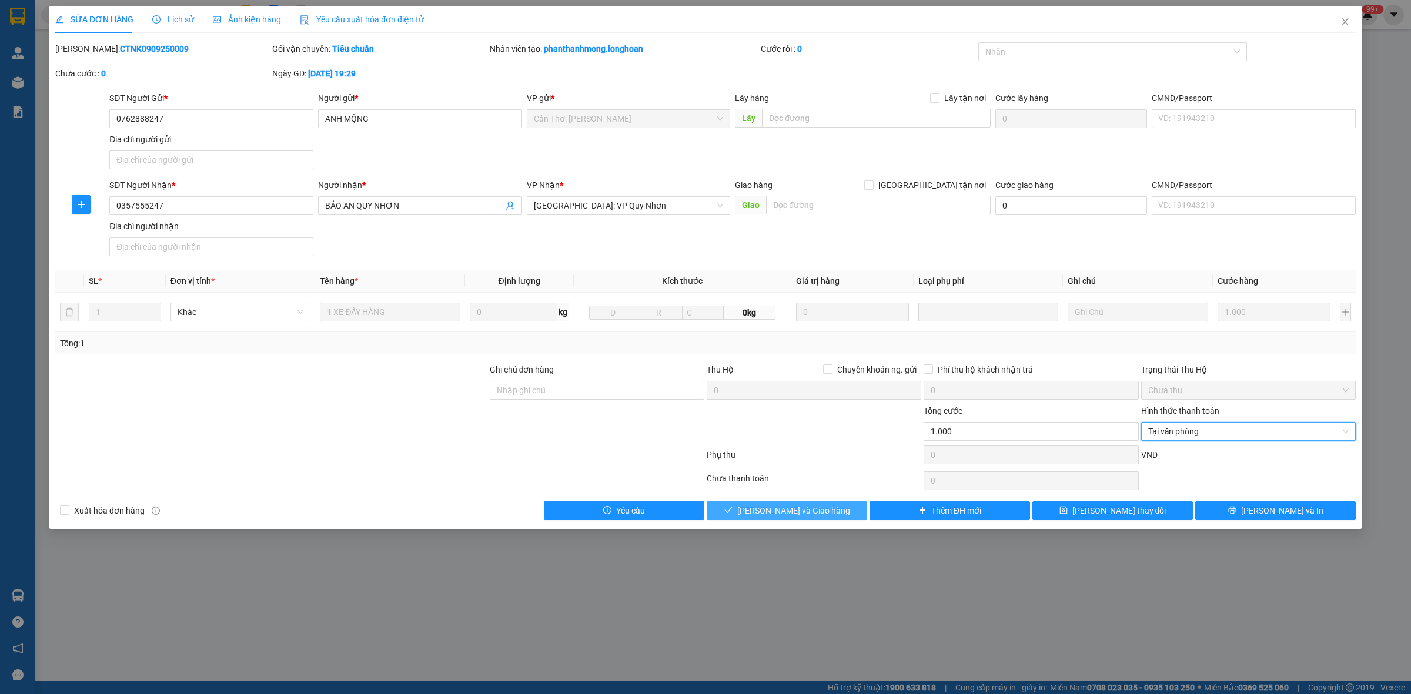
click at [792, 513] on span "Lưu và Giao hàng" at bounding box center [793, 510] width 113 height 13
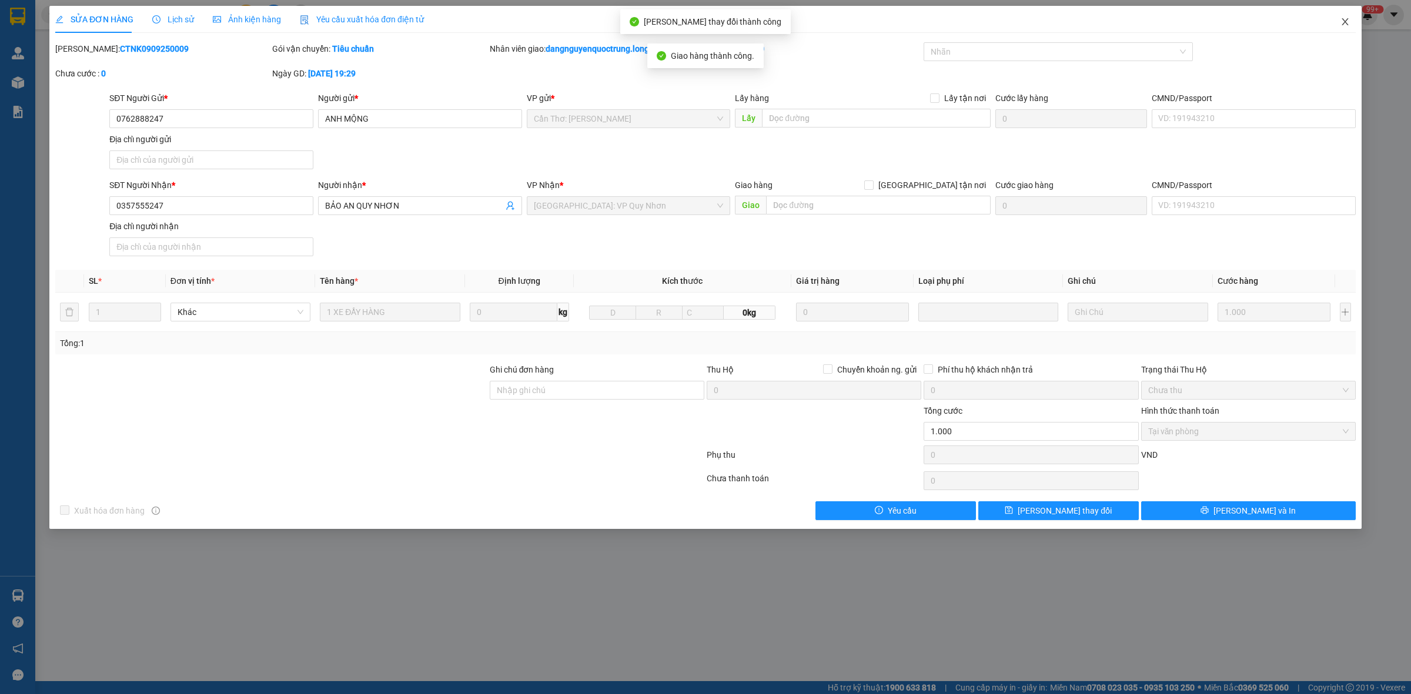
click at [1344, 19] on icon "close" at bounding box center [1344, 21] width 9 height 9
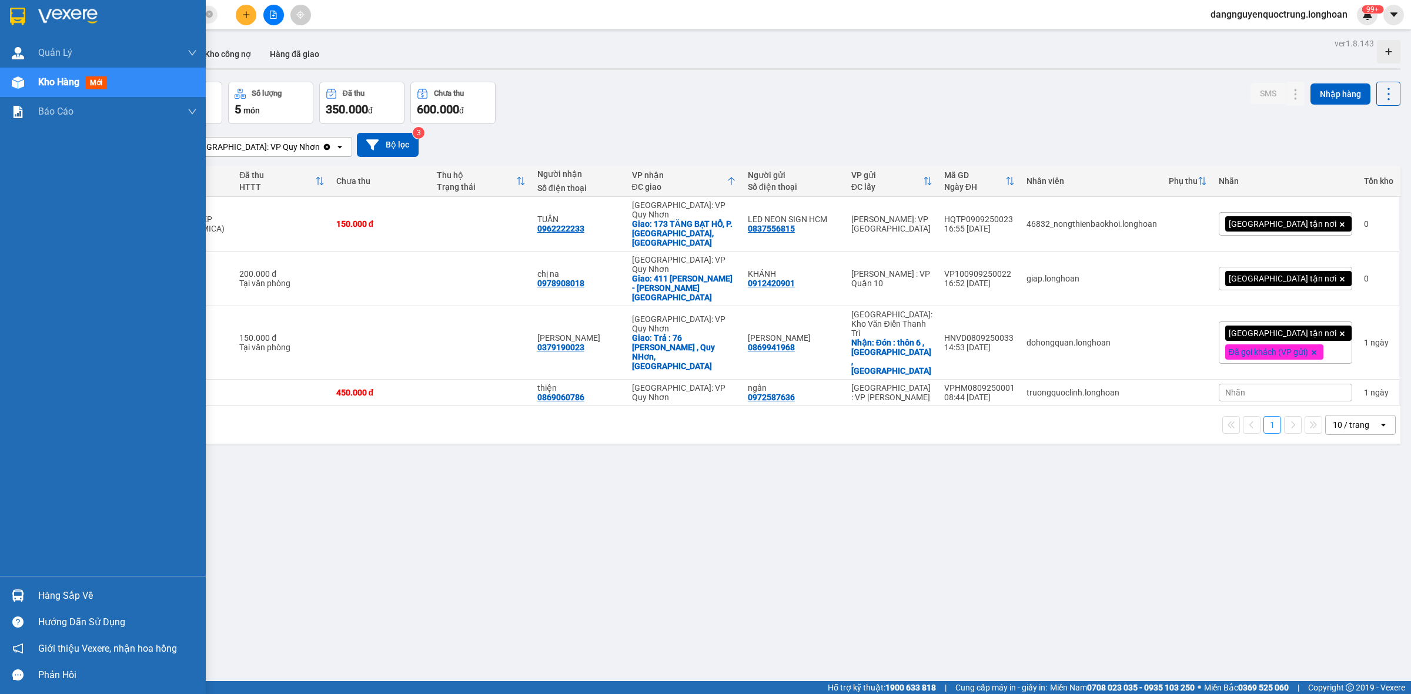
click at [9, 595] on div at bounding box center [18, 595] width 21 height 21
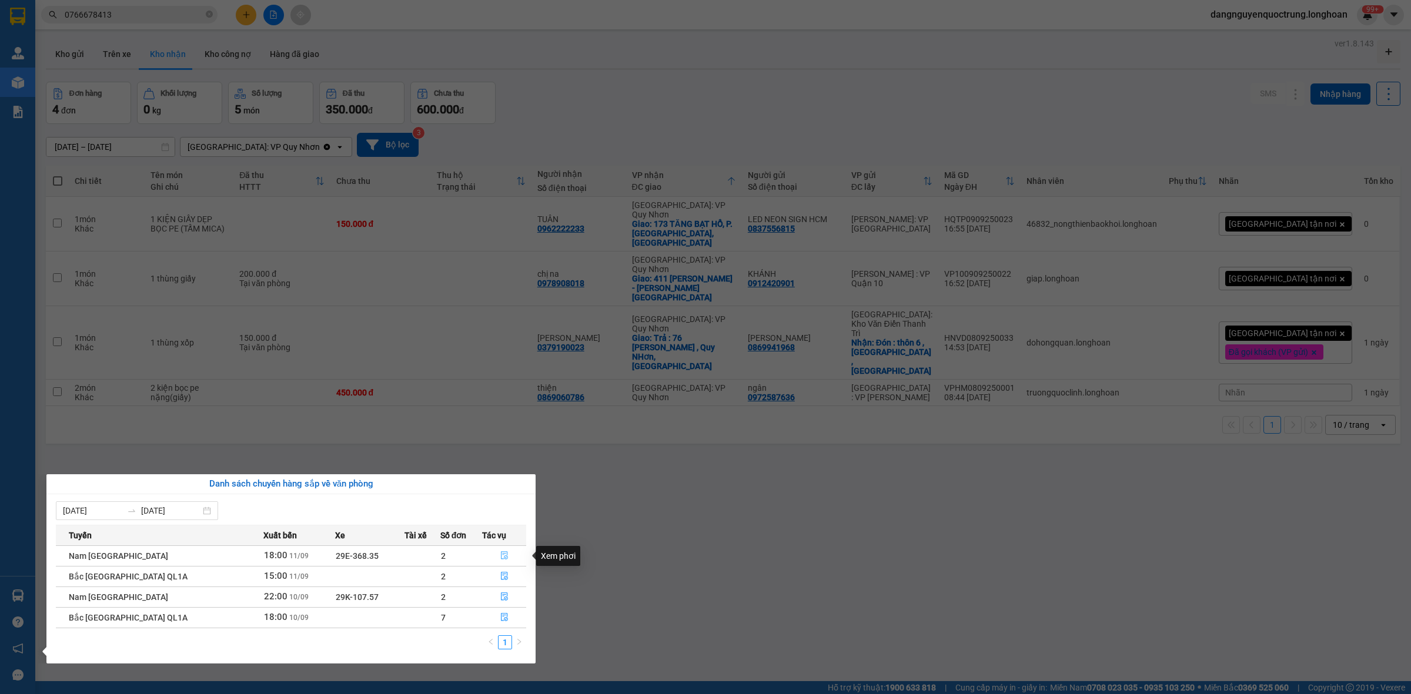
click at [501, 553] on icon "file-done" at bounding box center [504, 555] width 7 height 8
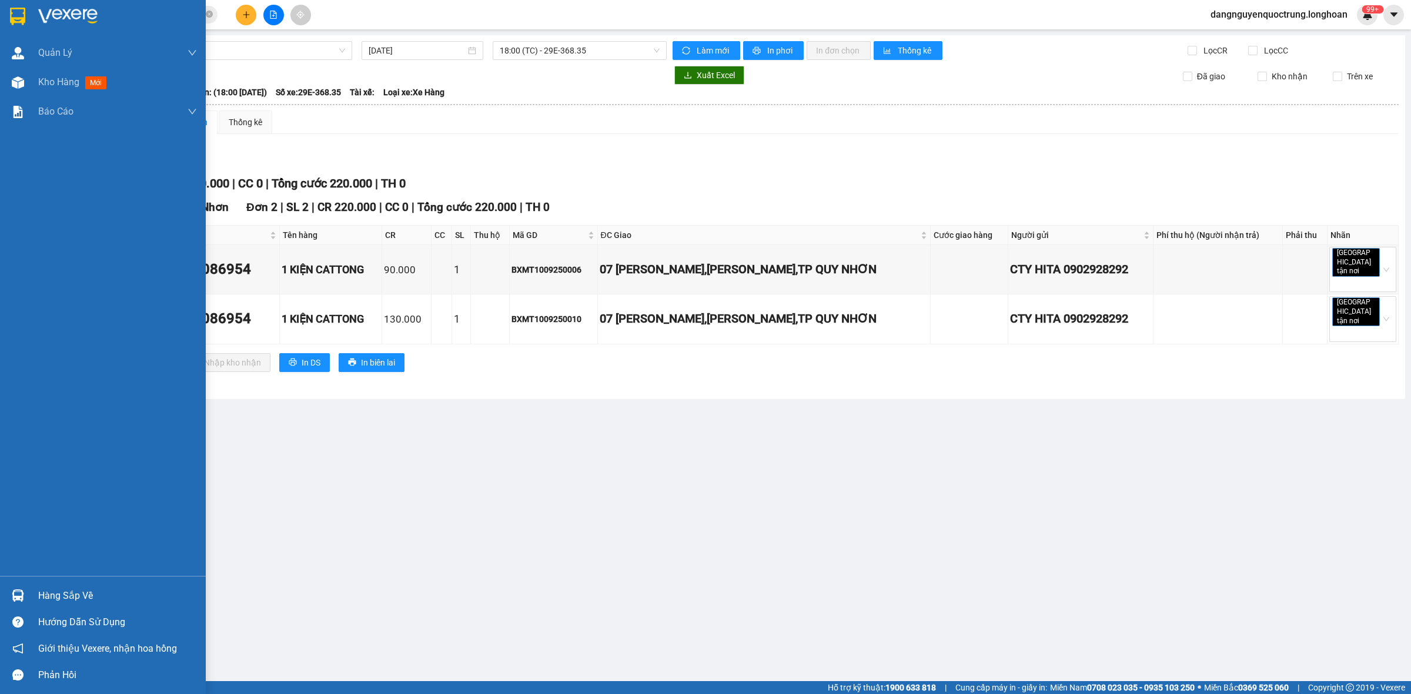
click at [15, 603] on div at bounding box center [18, 595] width 21 height 21
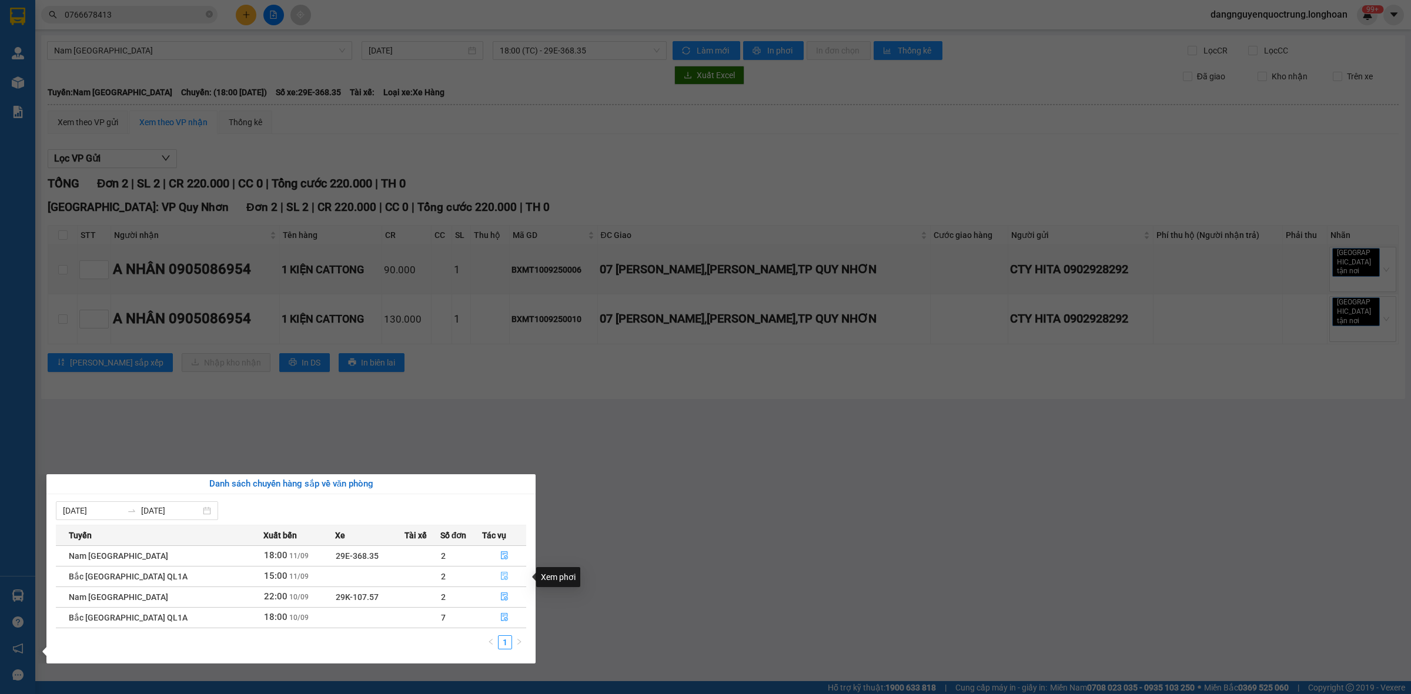
click at [506, 569] on button "button" at bounding box center [504, 576] width 43 height 19
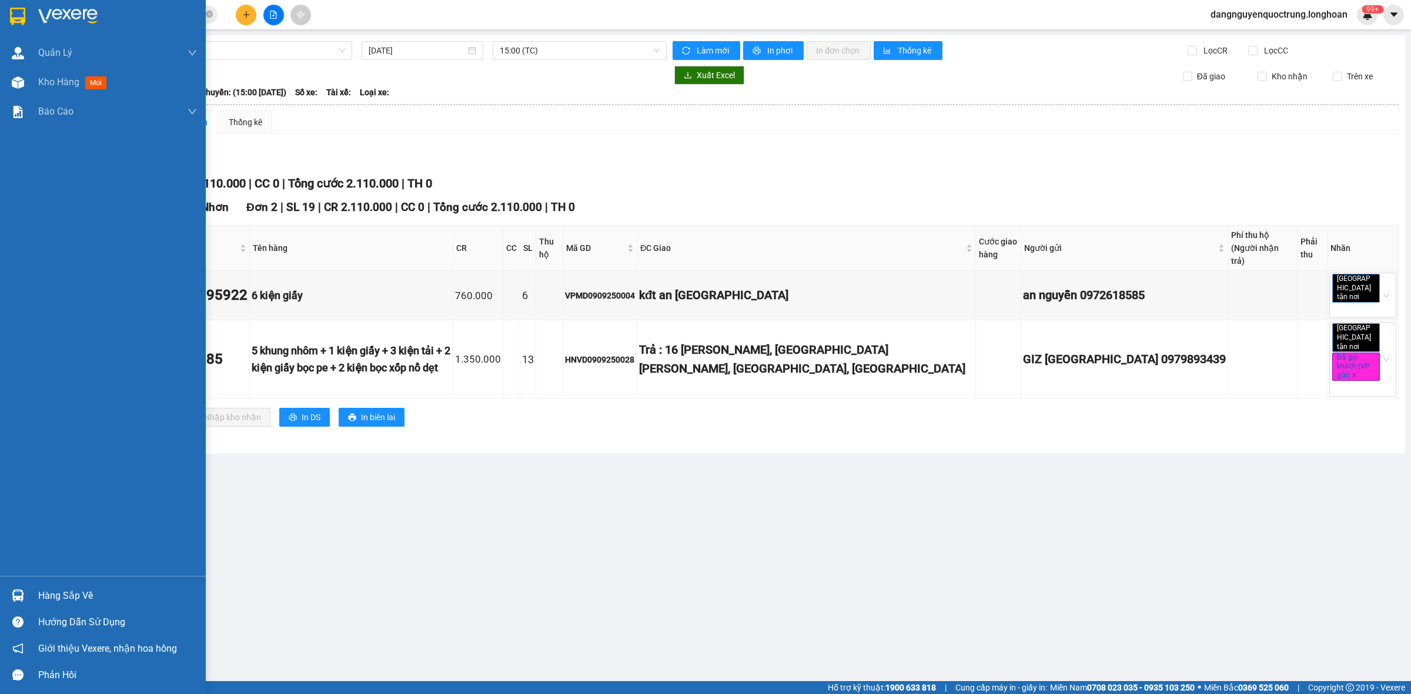
click at [27, 590] on div at bounding box center [18, 595] width 21 height 21
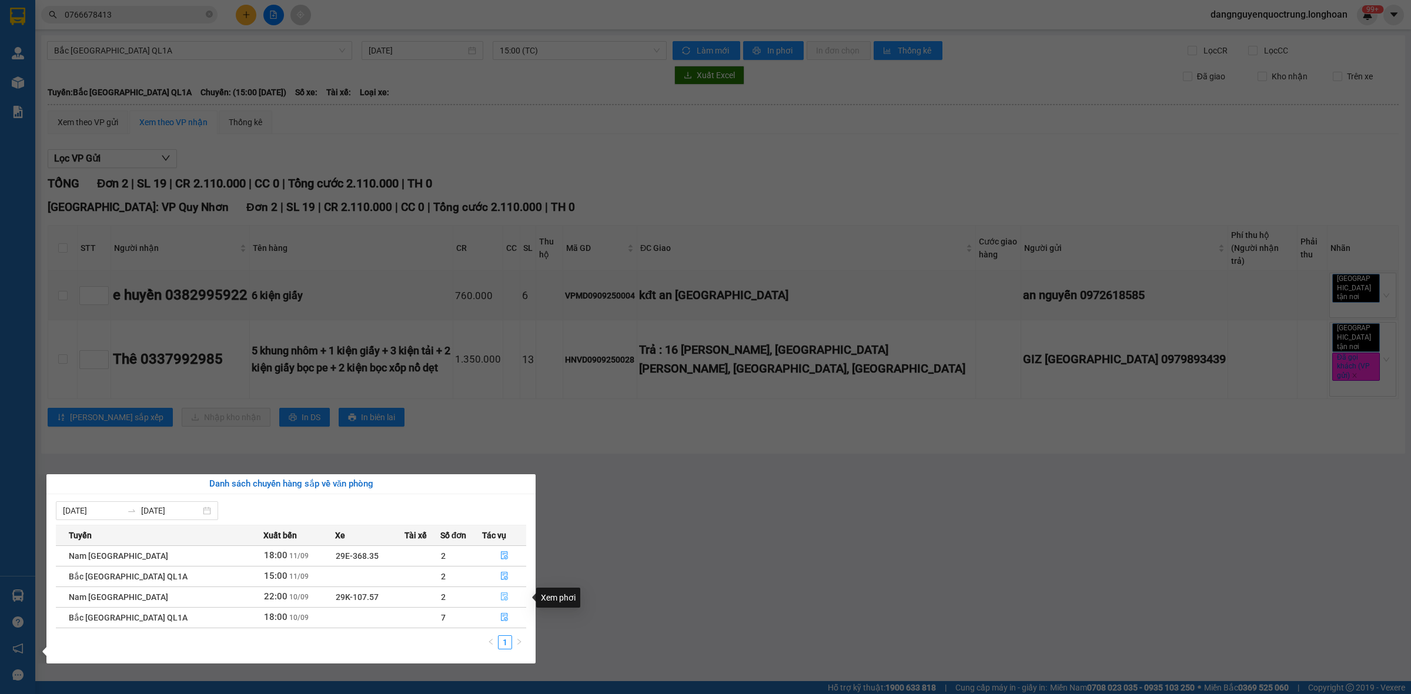
click at [506, 600] on button "button" at bounding box center [504, 597] width 43 height 19
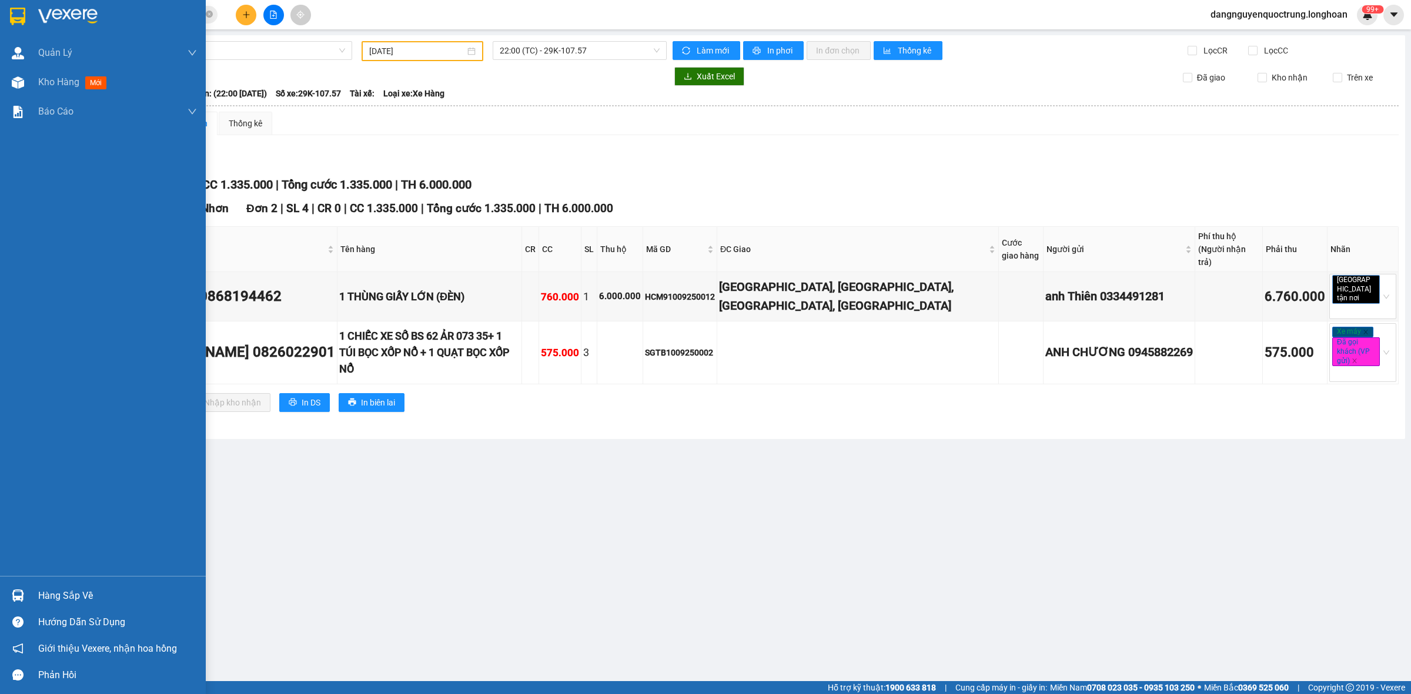
click at [21, 597] on img at bounding box center [18, 596] width 12 height 12
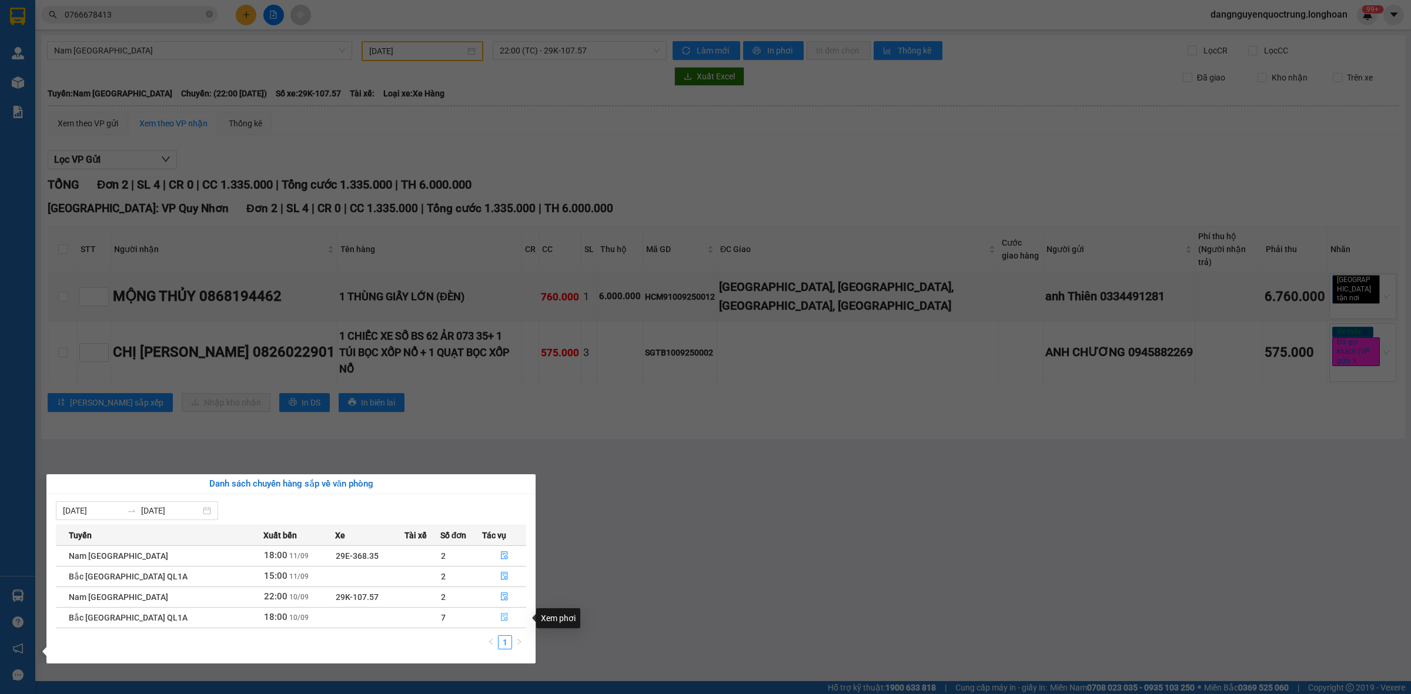
click at [501, 618] on icon "file-done" at bounding box center [504, 617] width 8 height 8
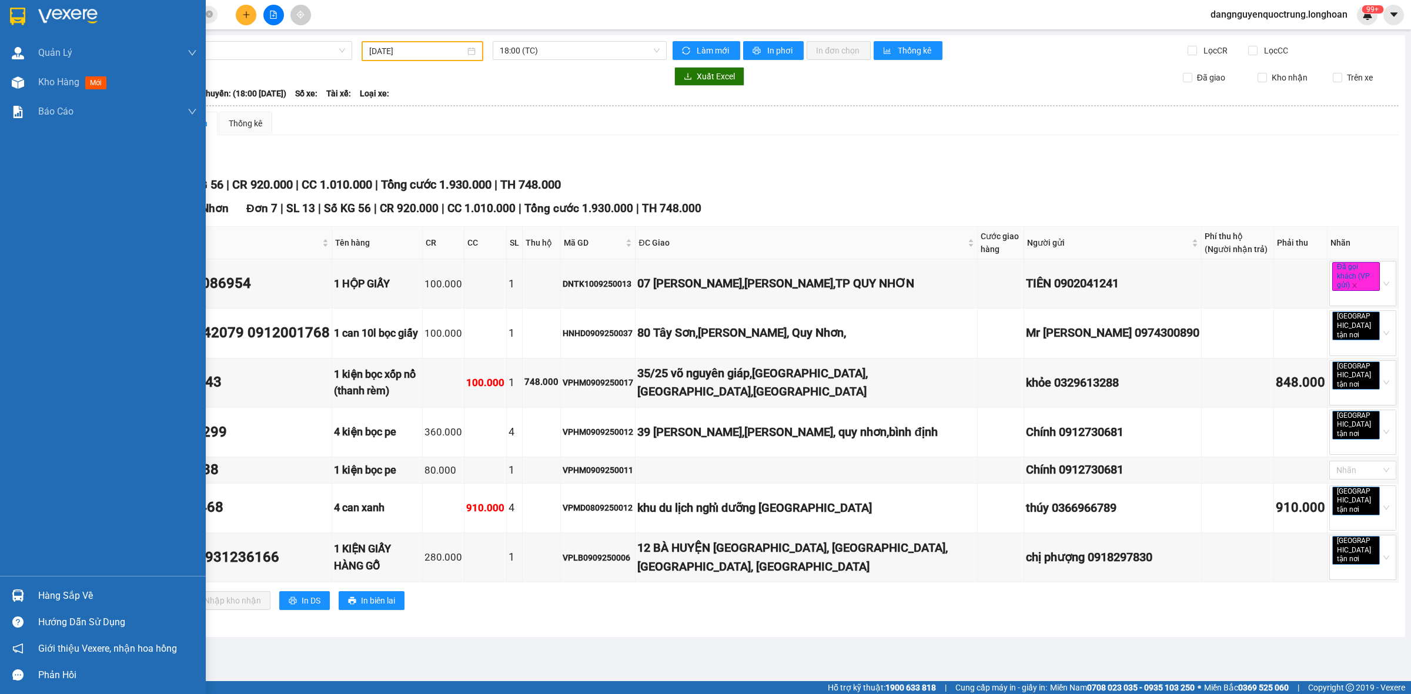
click at [25, 595] on div at bounding box center [18, 595] width 21 height 21
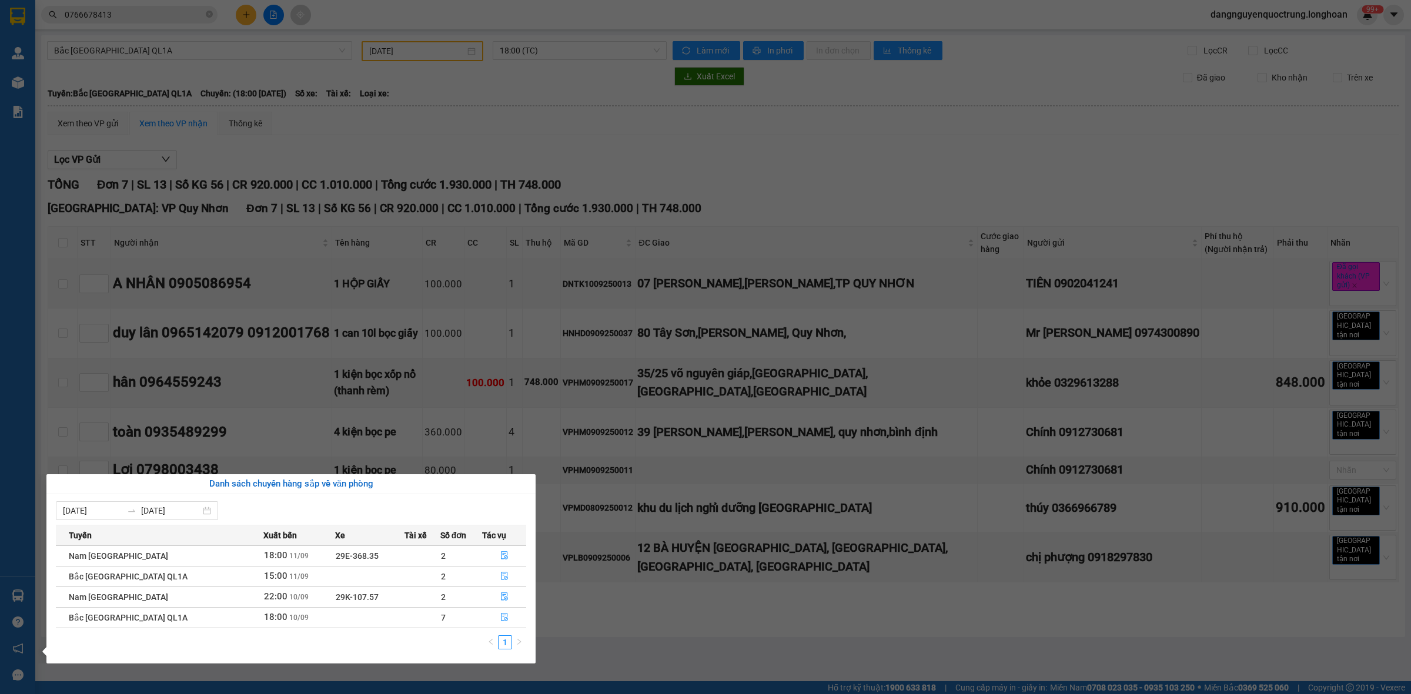
click at [607, 644] on section "Kết quả tìm kiếm ( 6 ) Bộ lọc Mã ĐH Trạng thái Món hàng Thu hộ Tổng cước Chưa c…" at bounding box center [705, 347] width 1411 height 694
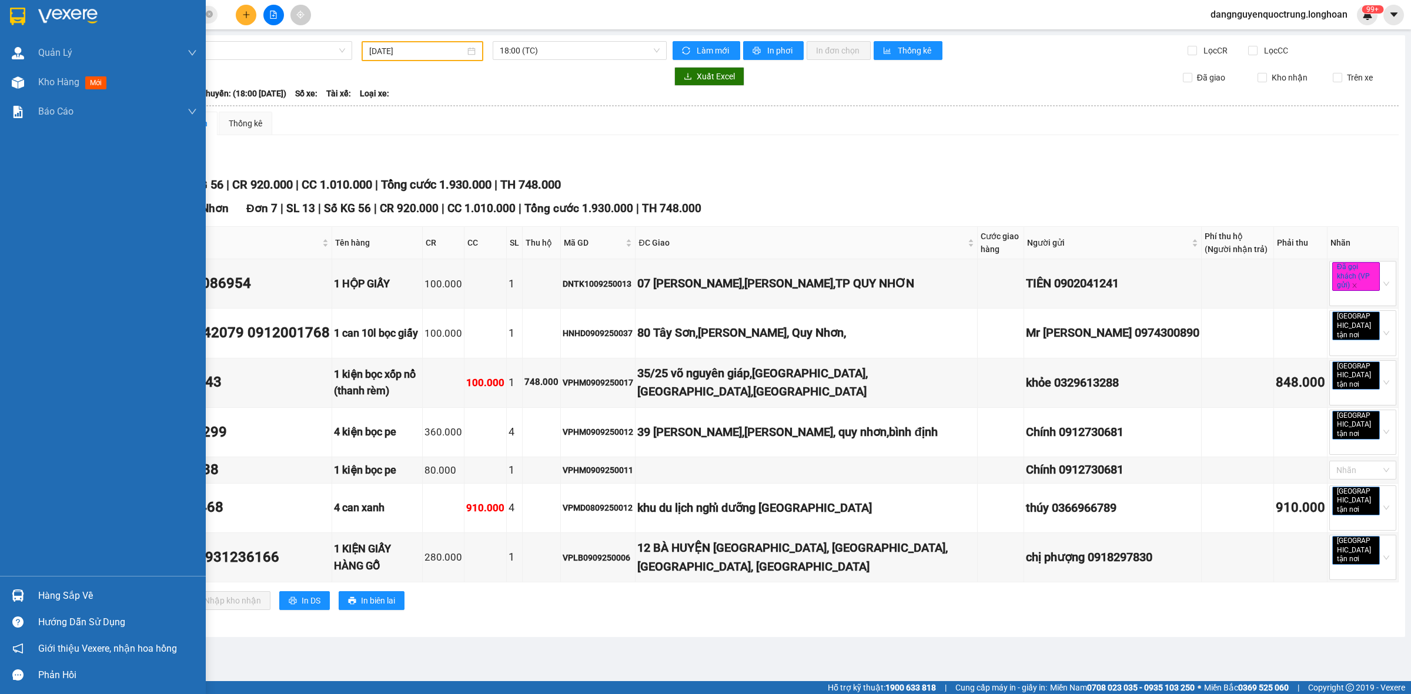
click at [25, 588] on div at bounding box center [18, 595] width 21 height 21
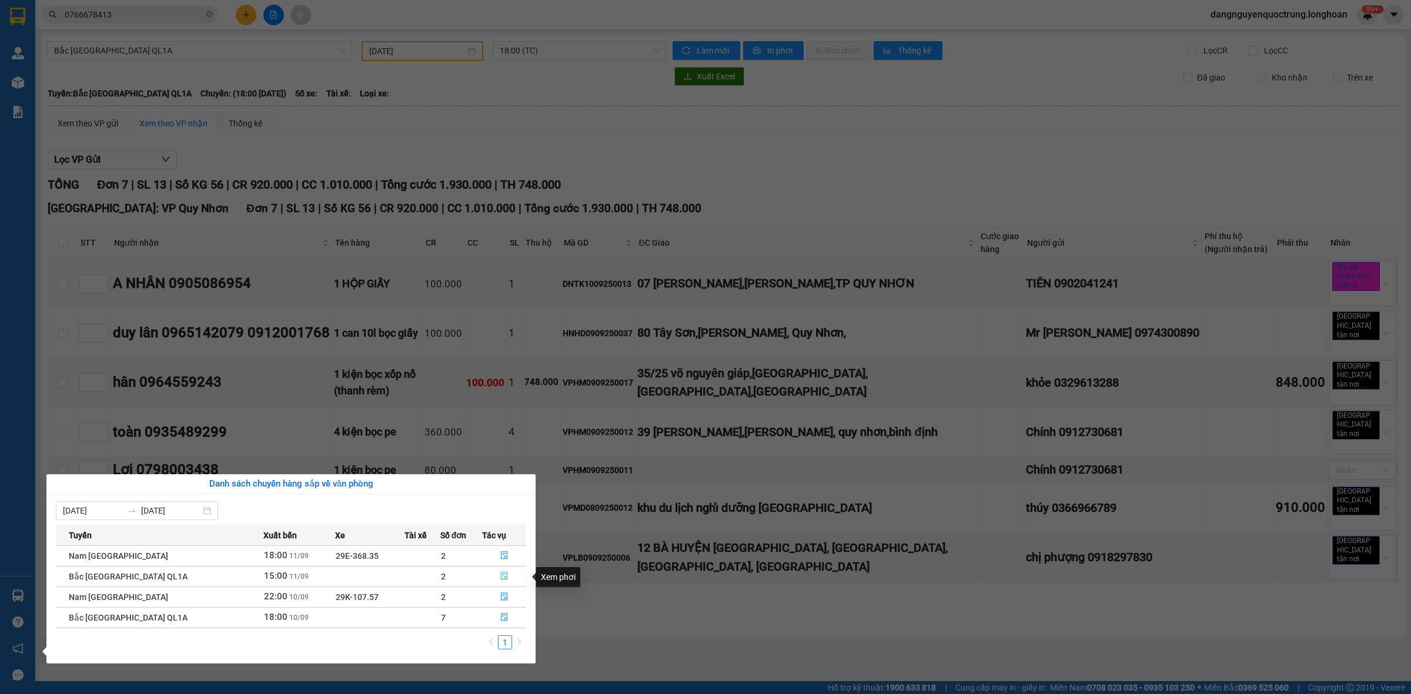
click at [500, 578] on icon "file-done" at bounding box center [504, 576] width 8 height 8
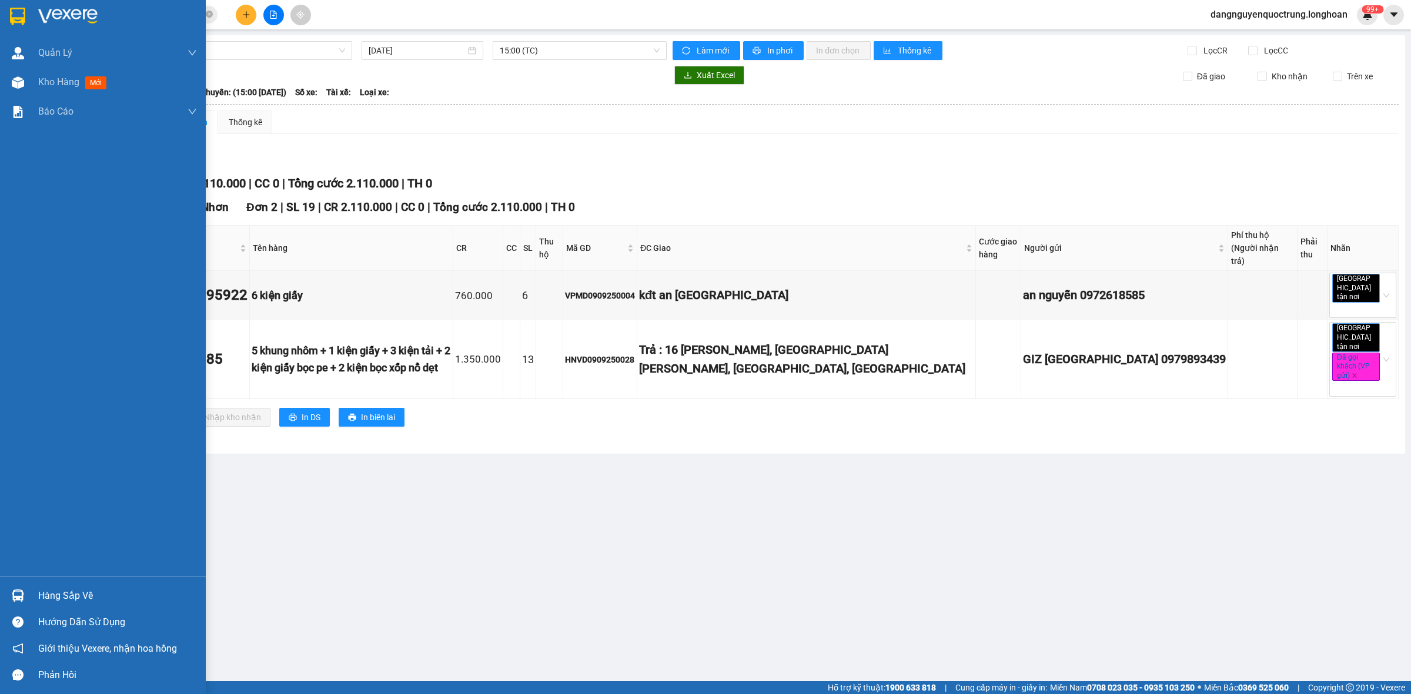
click at [16, 600] on img at bounding box center [18, 596] width 12 height 12
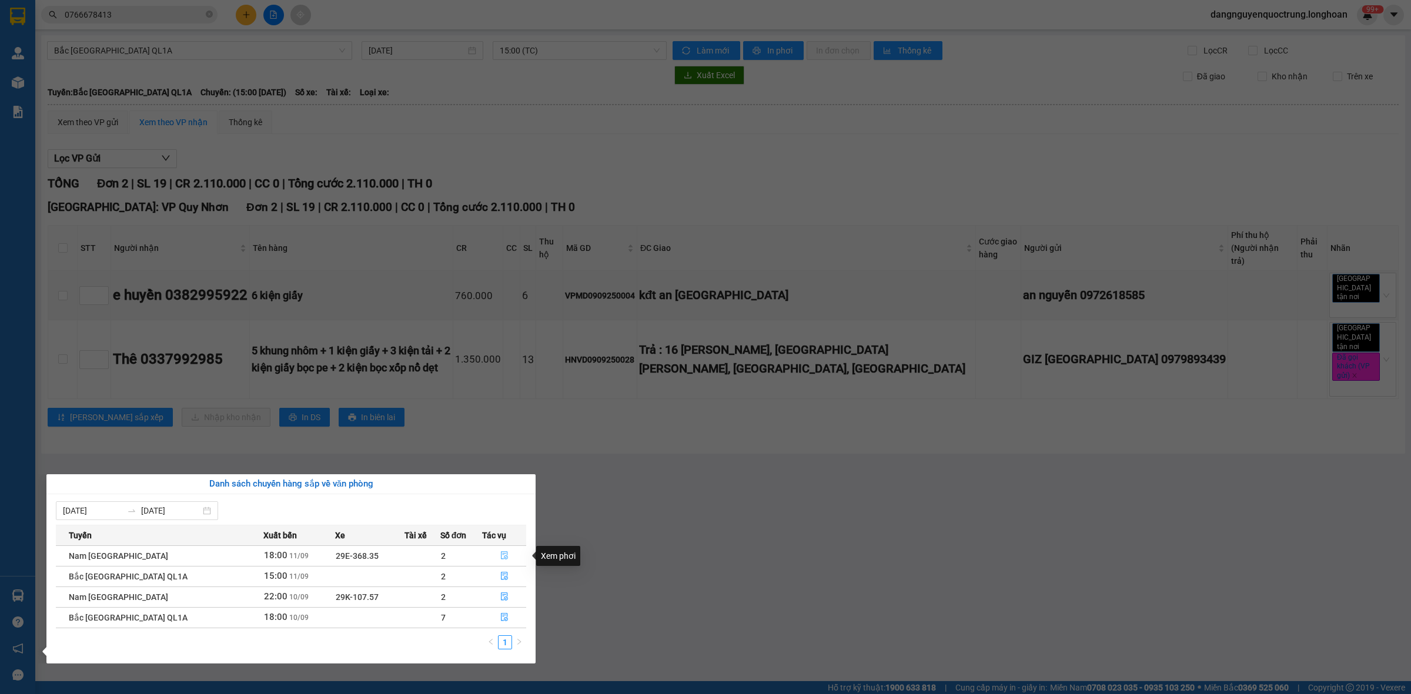
click at [500, 557] on icon "file-done" at bounding box center [504, 555] width 8 height 8
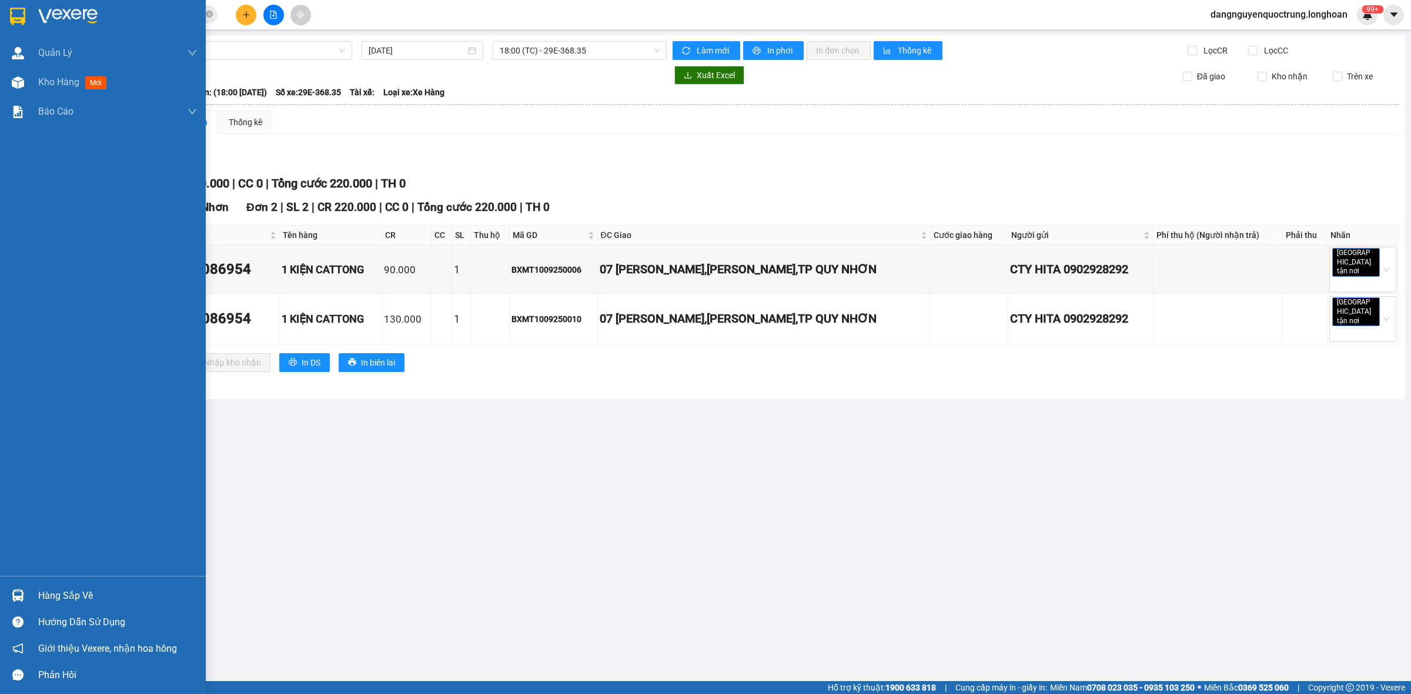
click at [25, 594] on div at bounding box center [18, 595] width 21 height 21
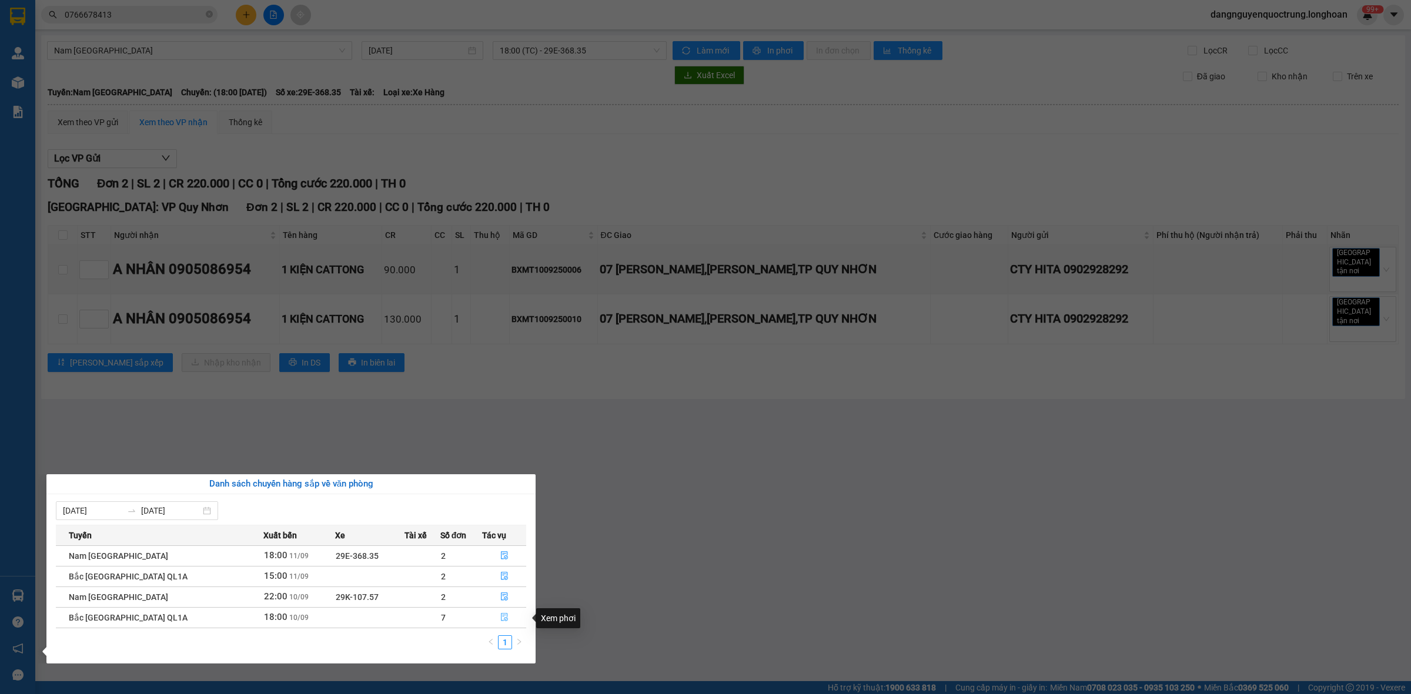
drag, startPoint x: 503, startPoint y: 618, endPoint x: 494, endPoint y: 621, distance: 9.3
click at [503, 619] on icon "file-done" at bounding box center [504, 617] width 8 height 8
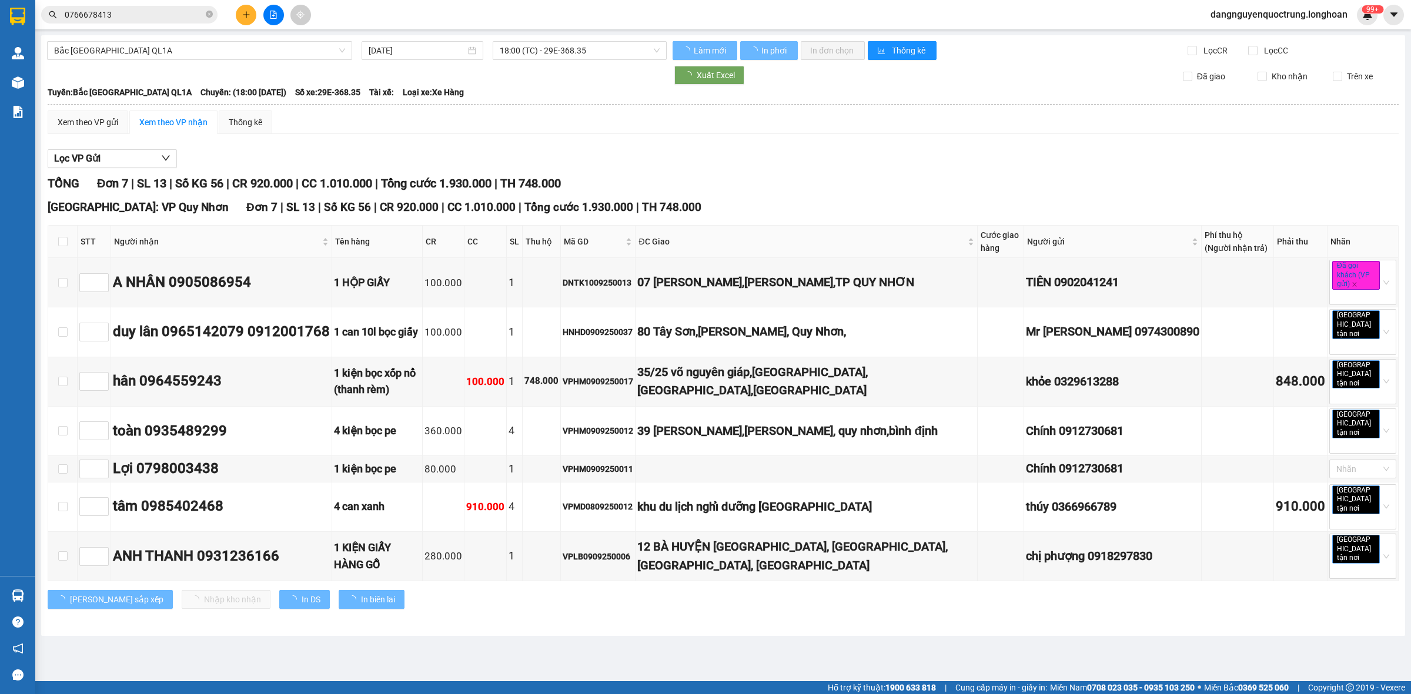
type input "10/09/2025"
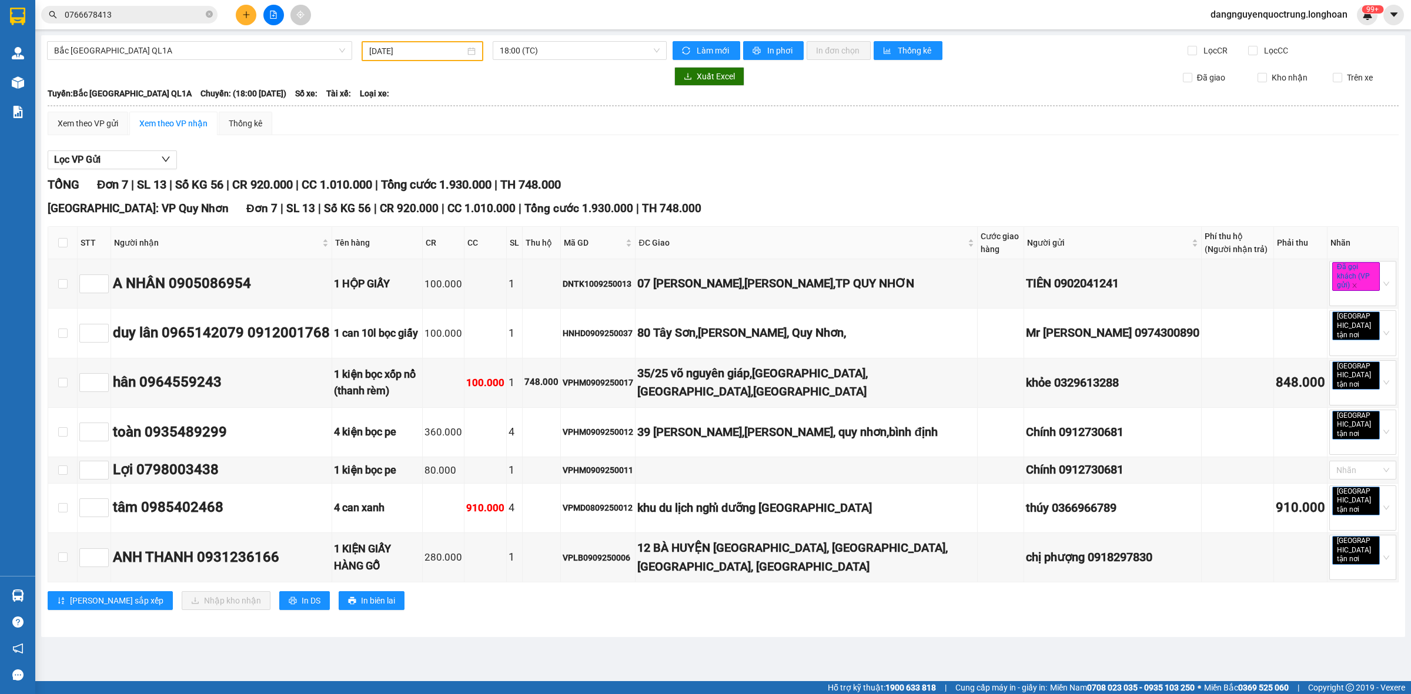
click at [433, 651] on main "Bắc Trung Nam QL1A 10/09/2025 18:00 (TC) Làm mới In phơi In đơn chọn Thống kê L…" at bounding box center [705, 340] width 1411 height 681
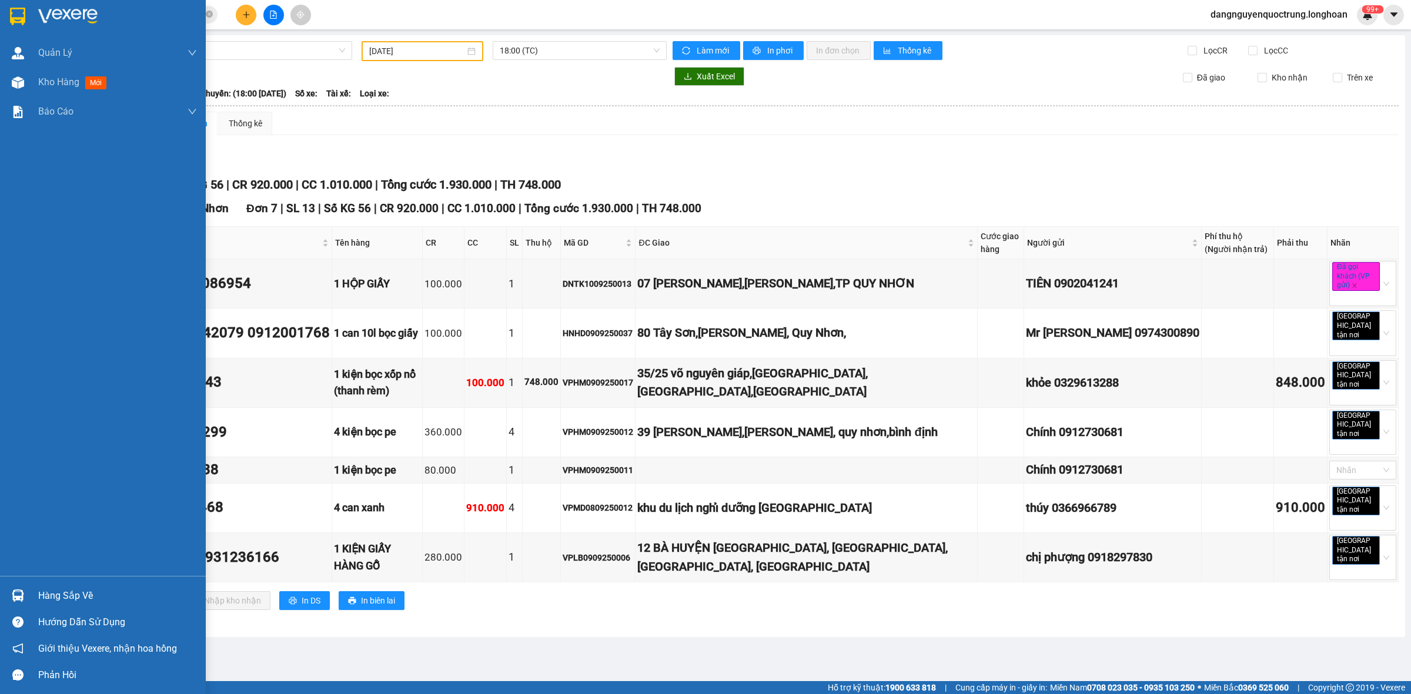
click at [13, 18] on img at bounding box center [17, 17] width 15 height 18
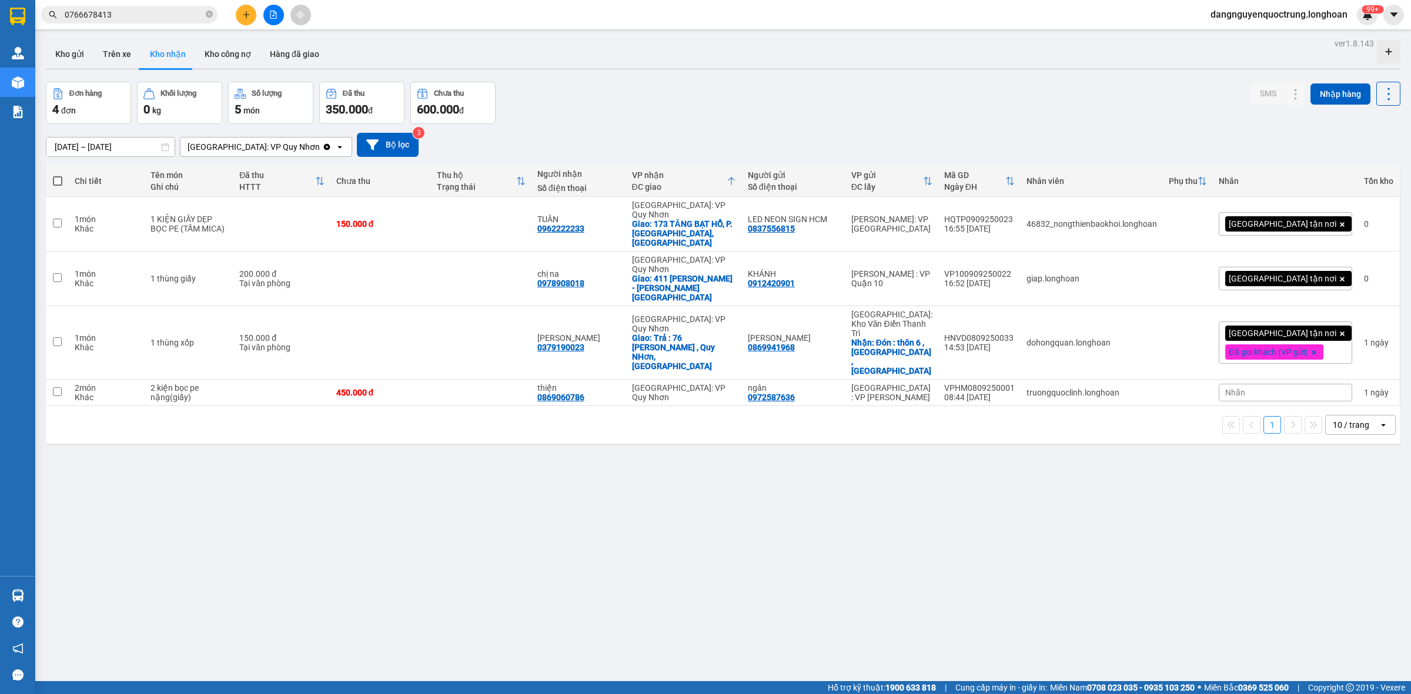
click at [881, 504] on div "ver 1.8.143 Kho gửi Trên xe Kho nhận Kho công nợ Hàng đã giao Đơn hàng 4 đơn Kh…" at bounding box center [723, 382] width 1364 height 694
click at [816, 433] on div "ver 1.8.143 Kho gửi Trên xe Kho nhận Kho công nợ Hàng đã giao Đơn hàng 4 đơn Kh…" at bounding box center [723, 382] width 1364 height 694
